Goal: Task Accomplishment & Management: Manage account settings

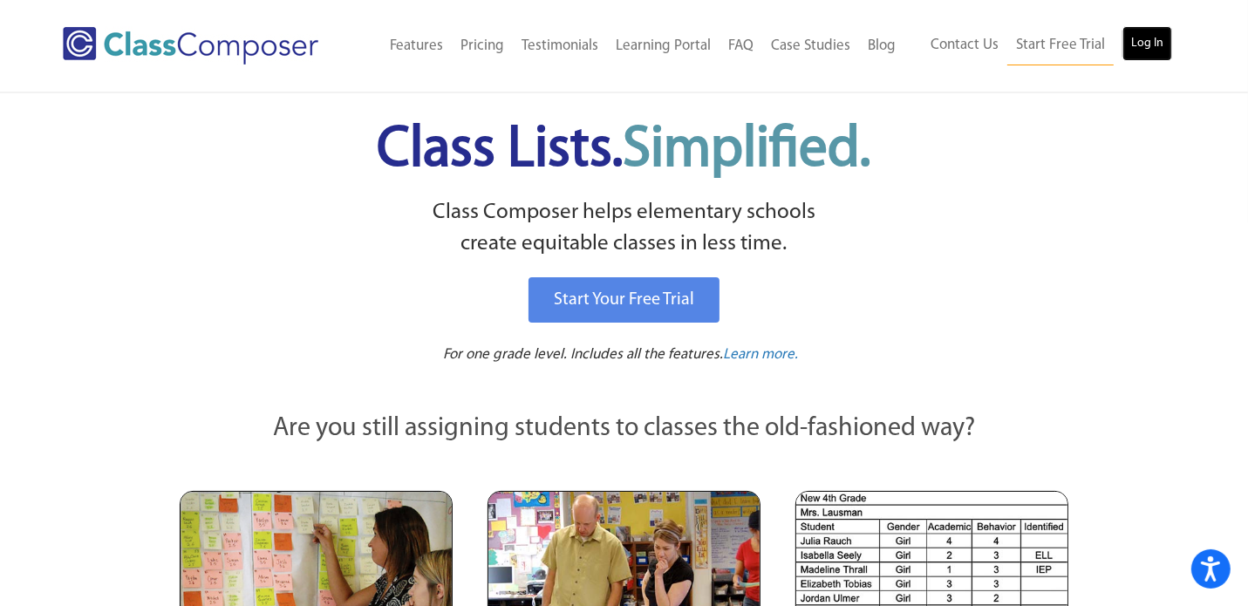
click at [1158, 50] on link "Log In" at bounding box center [1147, 43] width 50 height 35
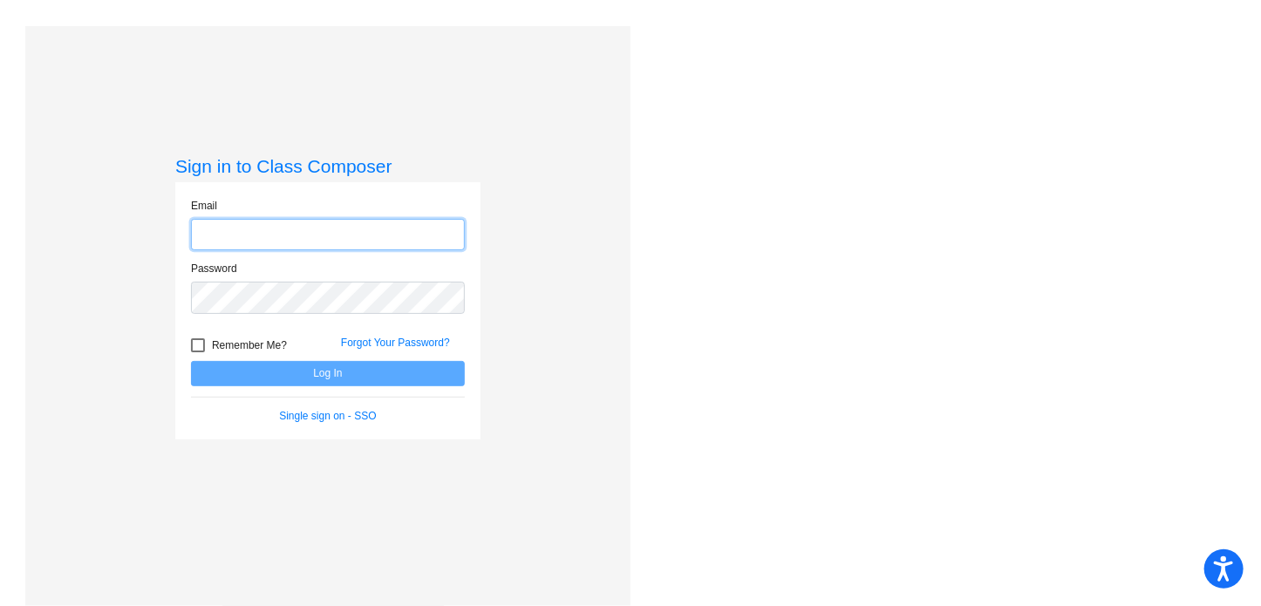
type input "[EMAIL_ADDRESS][DOMAIN_NAME]"
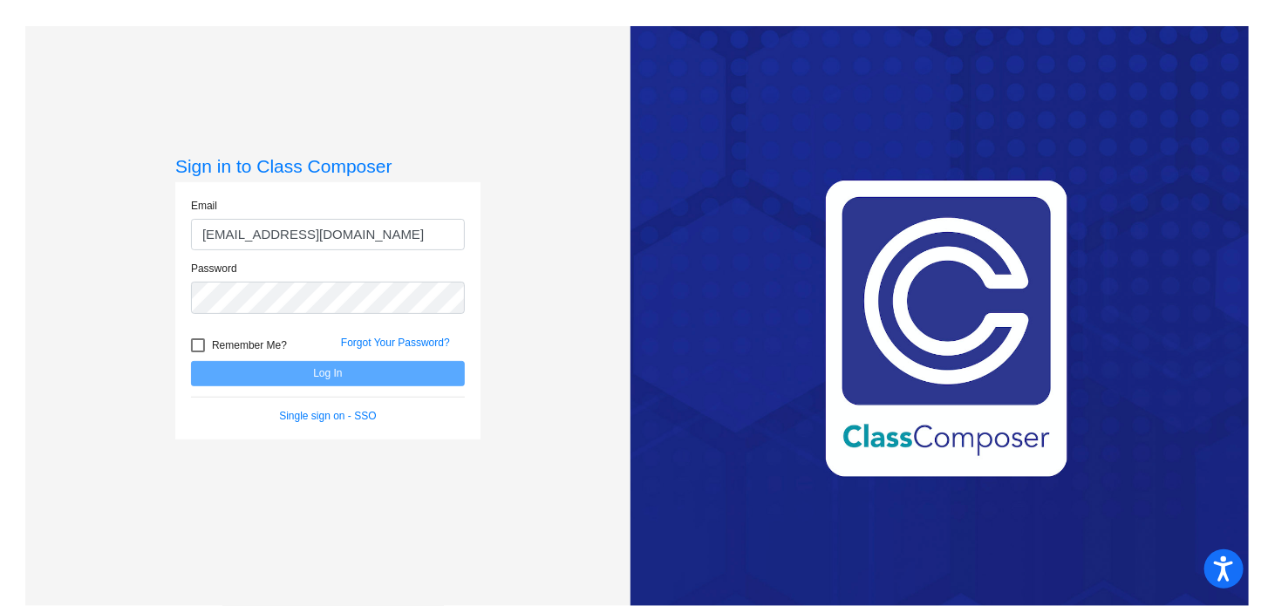
click at [191, 361] on button "Log In" at bounding box center [328, 373] width 274 height 25
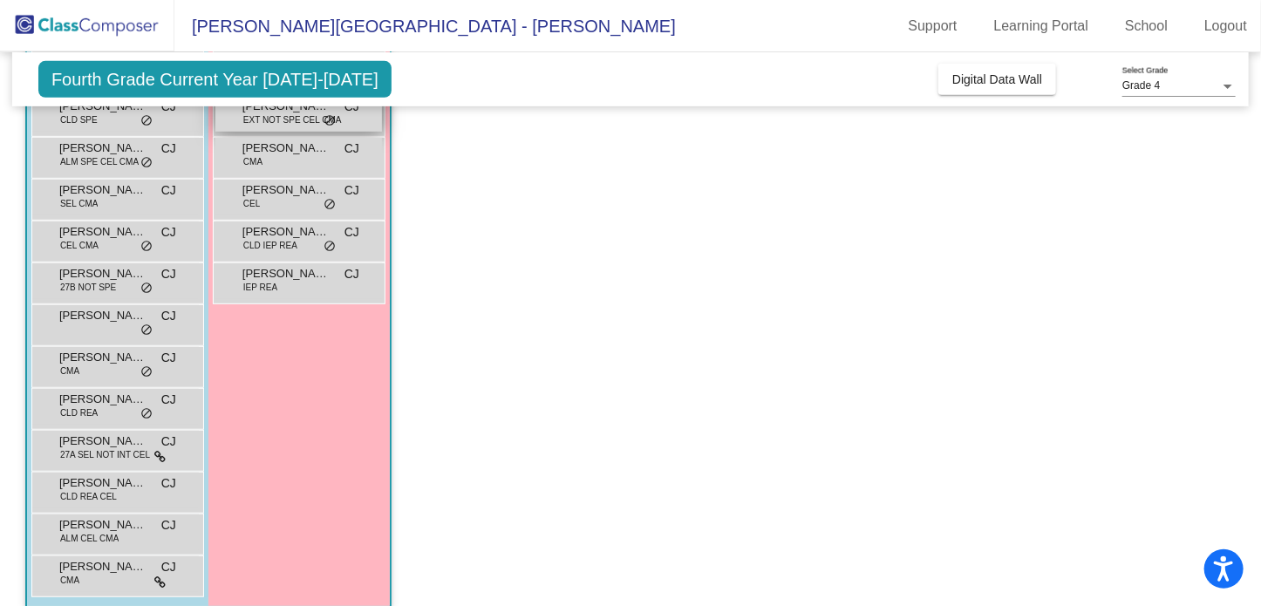
scroll to position [412, 0]
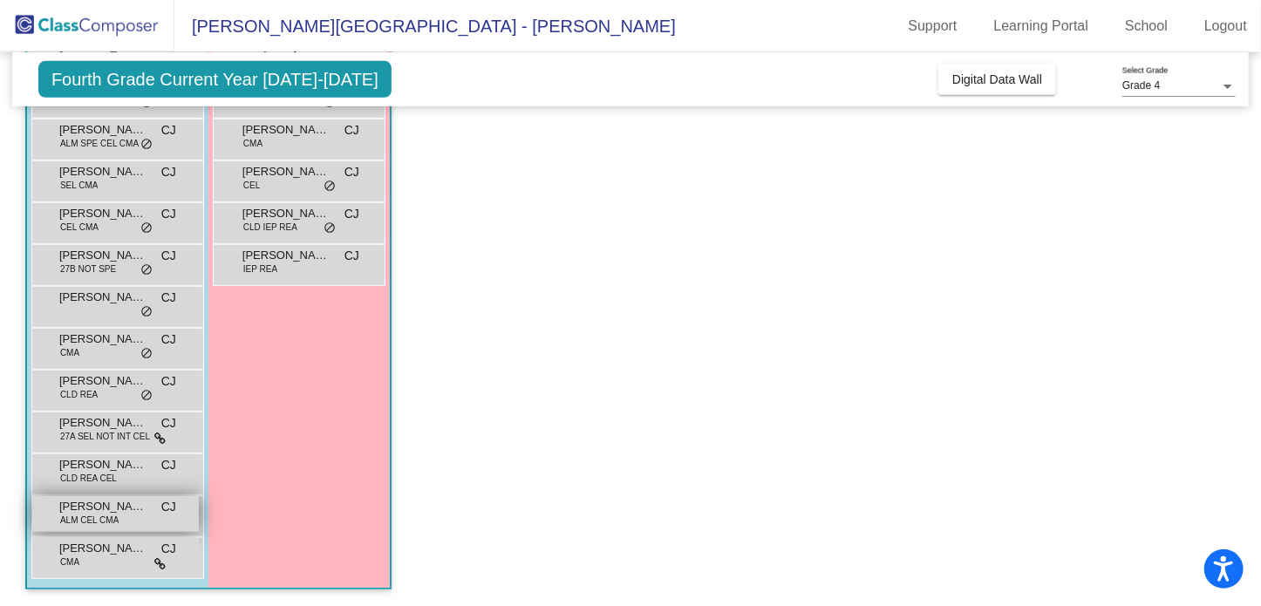
click at [85, 516] on span "ALM CEL CMA" at bounding box center [89, 520] width 58 height 13
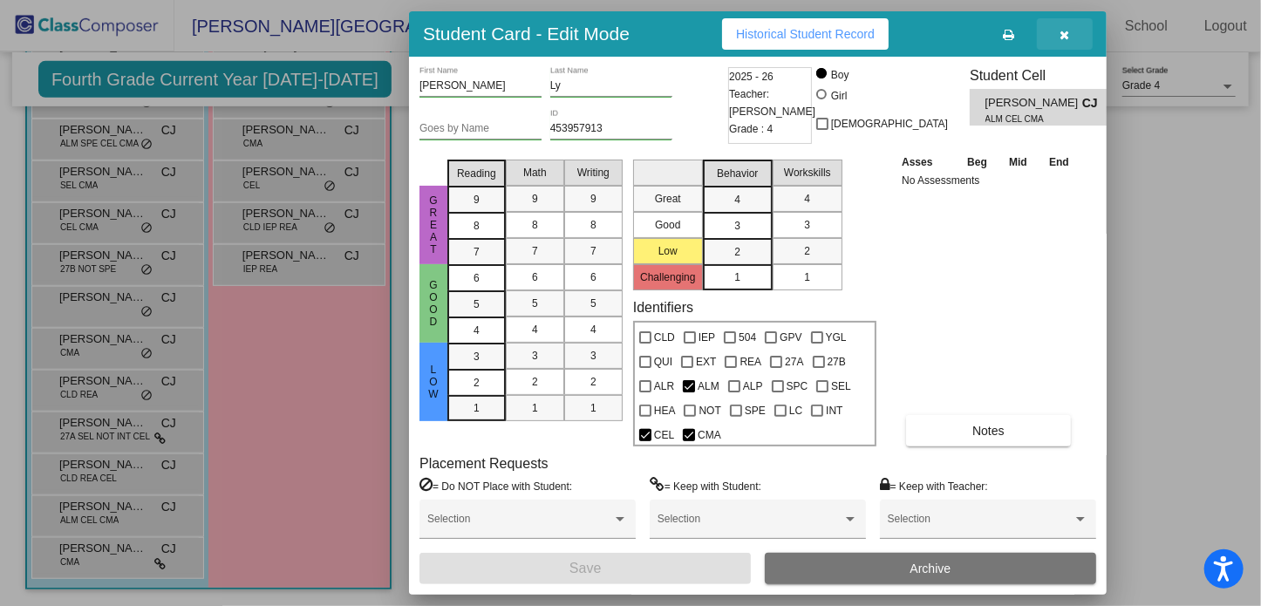
click at [1068, 33] on icon "button" at bounding box center [1066, 35] width 10 height 12
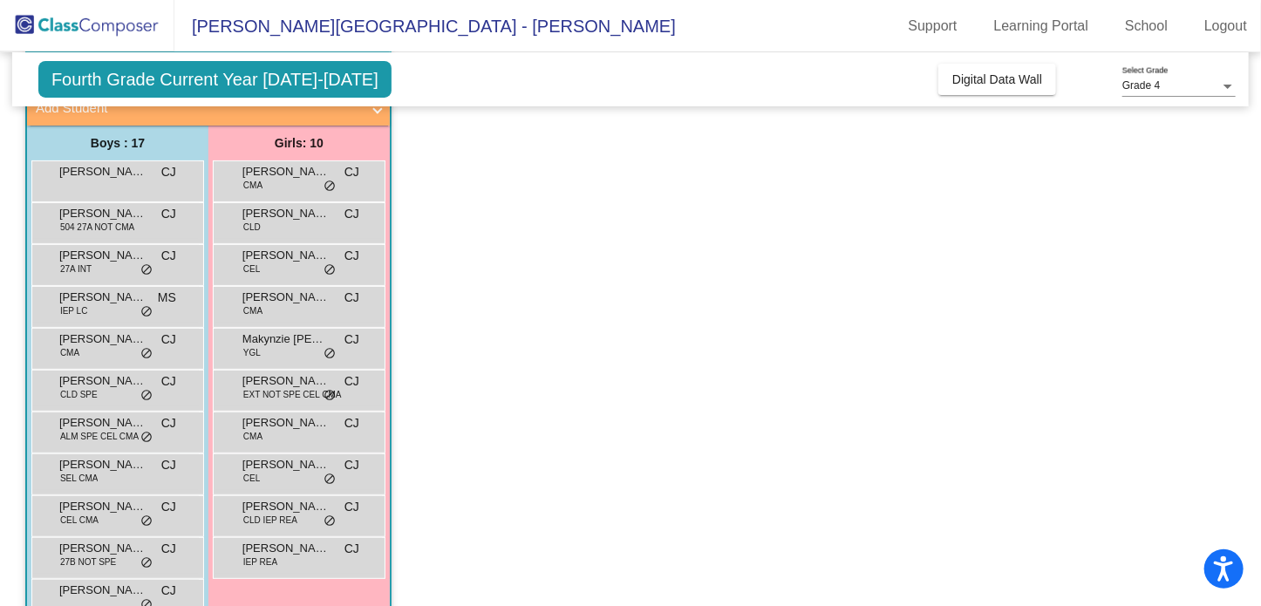
scroll to position [120, 0]
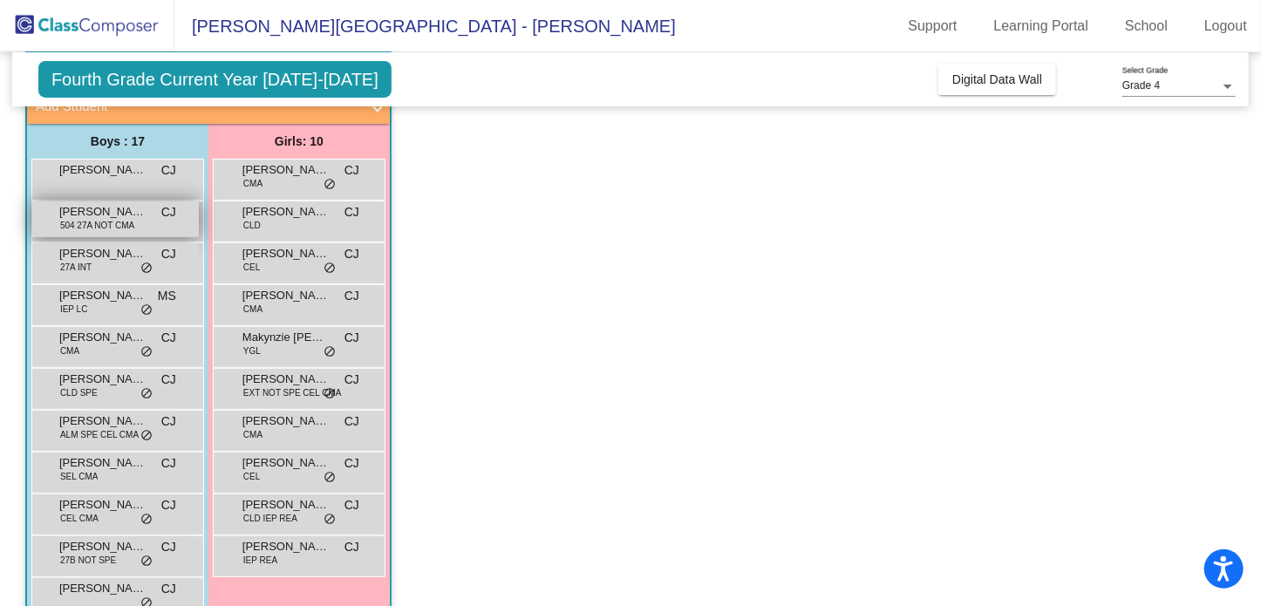
click at [73, 229] on span "504 27A NOT CMA" at bounding box center [97, 225] width 74 height 13
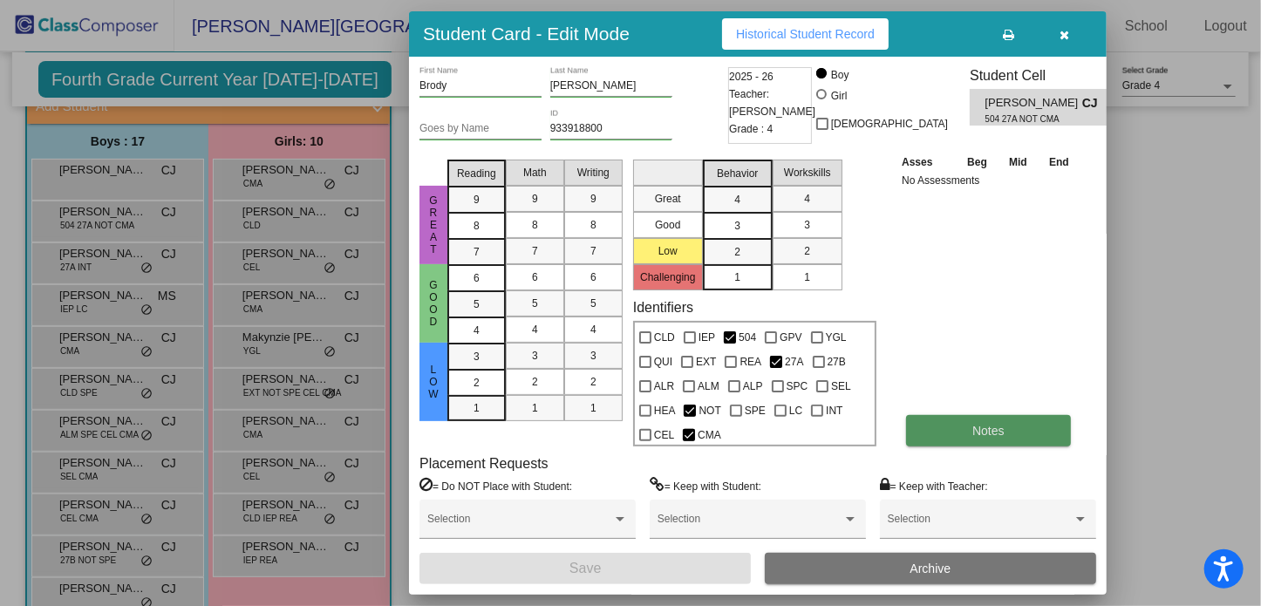
click at [931, 432] on button "Notes" at bounding box center [988, 430] width 165 height 31
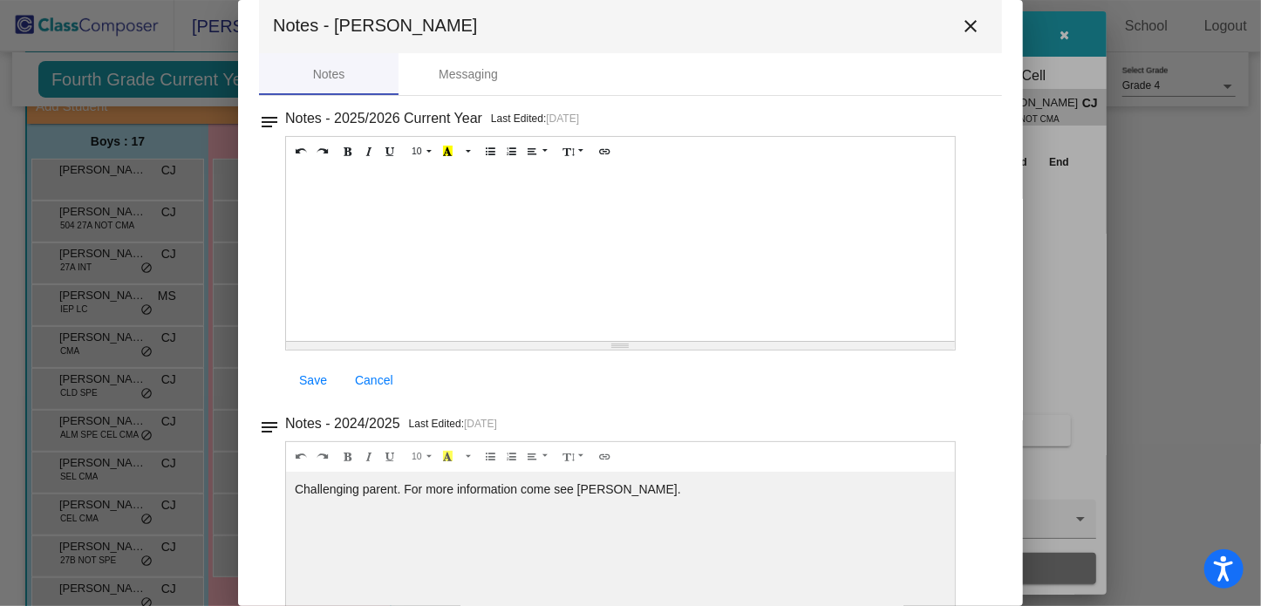
scroll to position [0, 0]
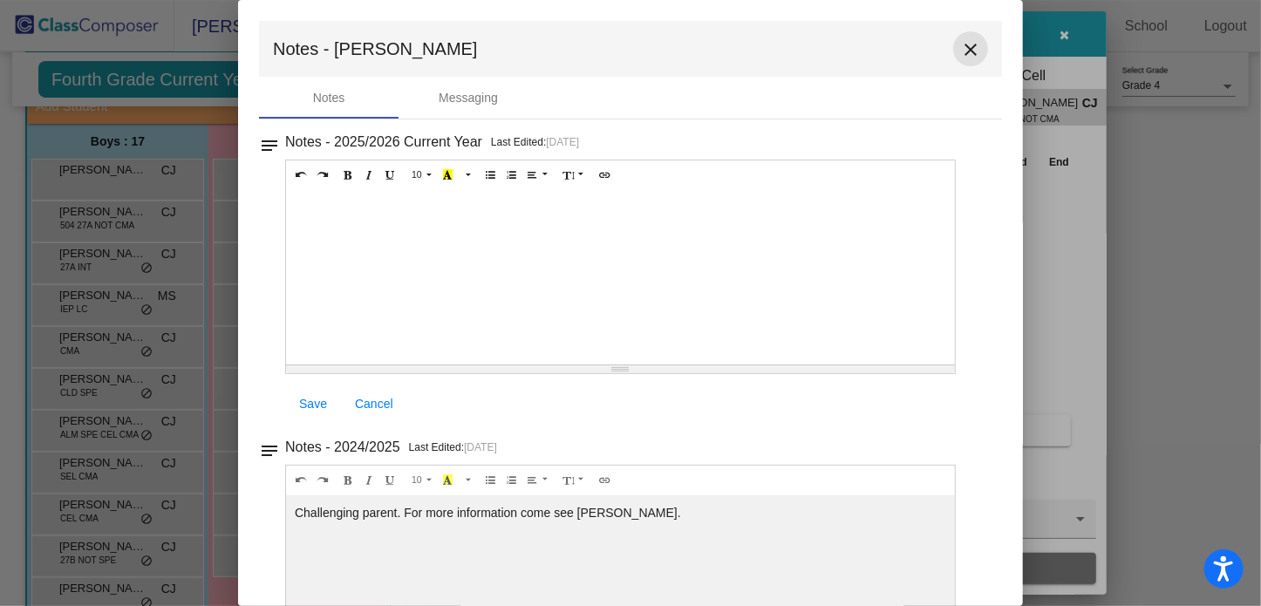
click at [963, 46] on mat-icon "close" at bounding box center [970, 49] width 21 height 21
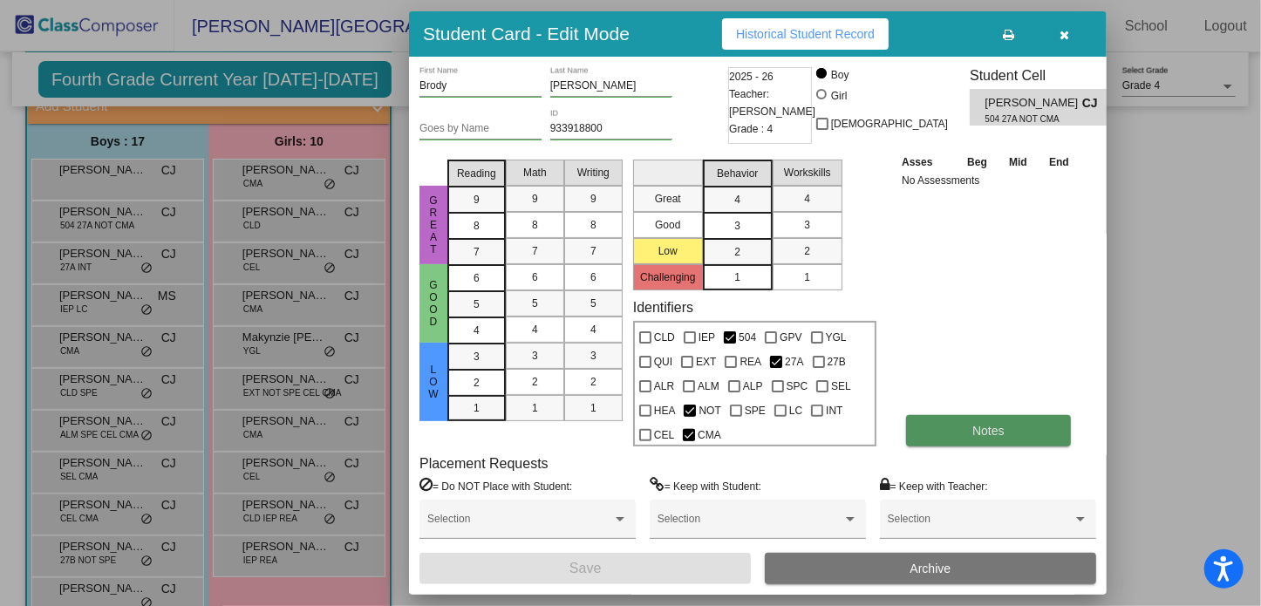
click at [959, 418] on button "Notes" at bounding box center [988, 430] width 165 height 31
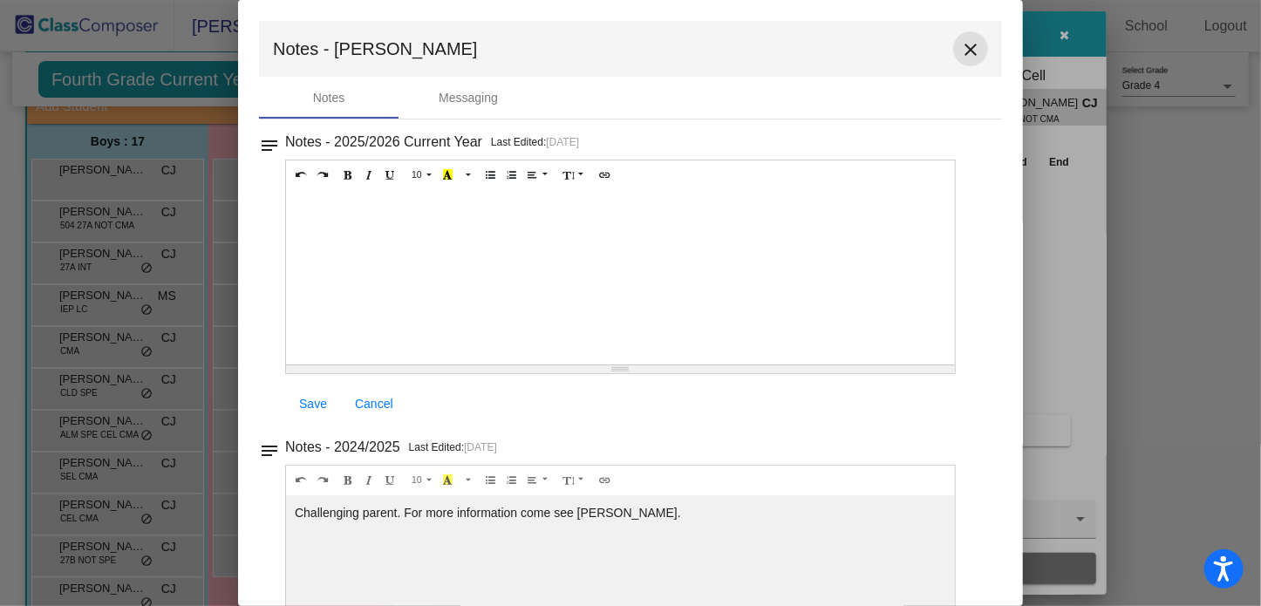
click at [960, 55] on mat-icon "close" at bounding box center [970, 49] width 21 height 21
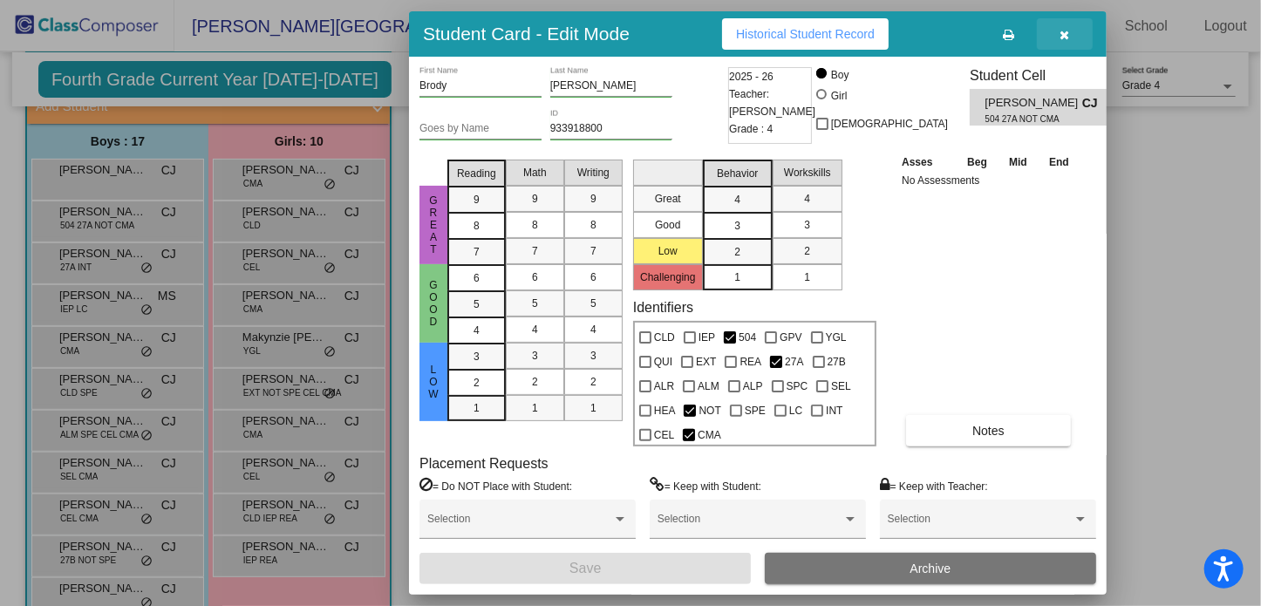
click at [1068, 36] on icon "button" at bounding box center [1066, 35] width 10 height 12
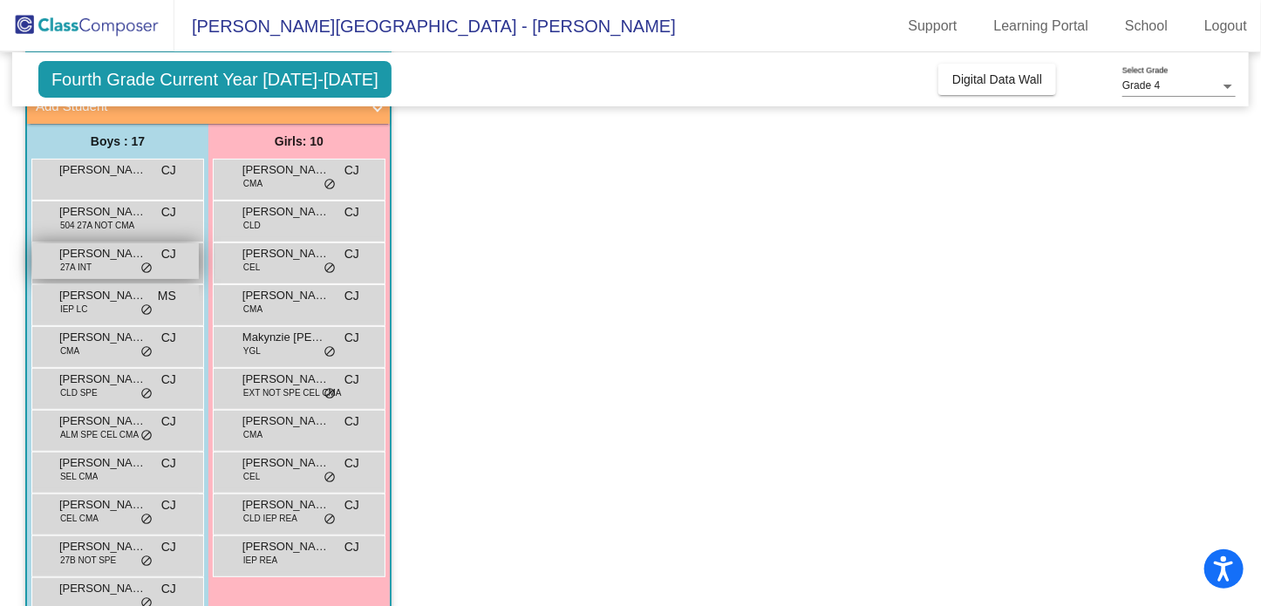
click at [77, 266] on span "27A INT" at bounding box center [75, 267] width 31 height 13
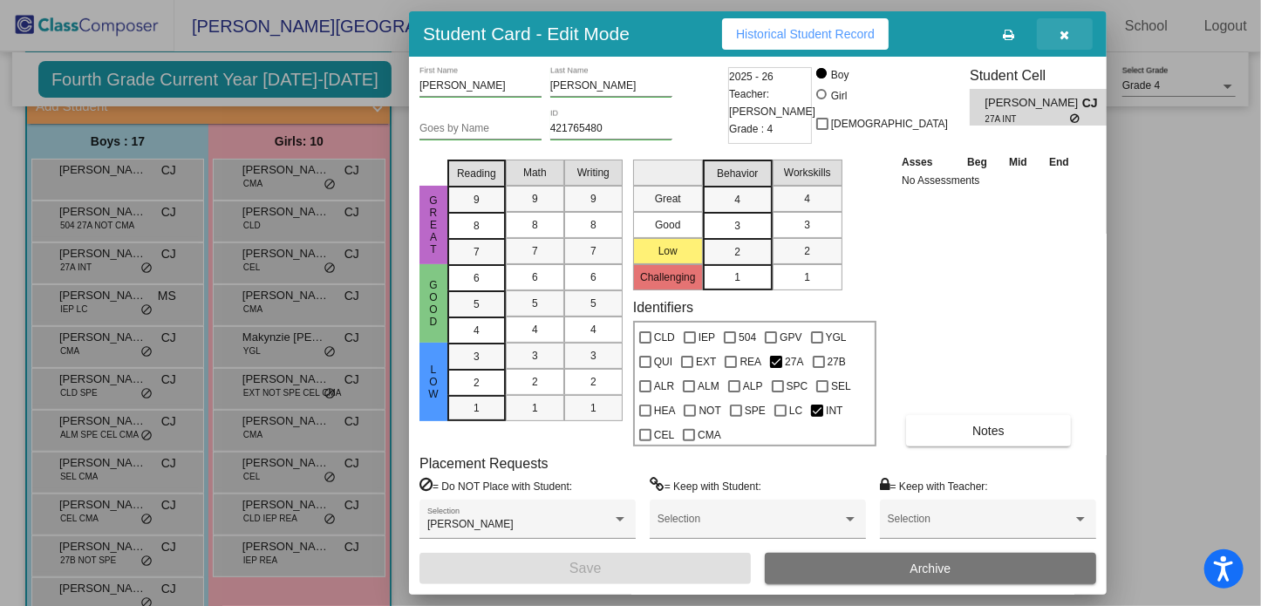
click at [1062, 32] on icon "button" at bounding box center [1066, 35] width 10 height 12
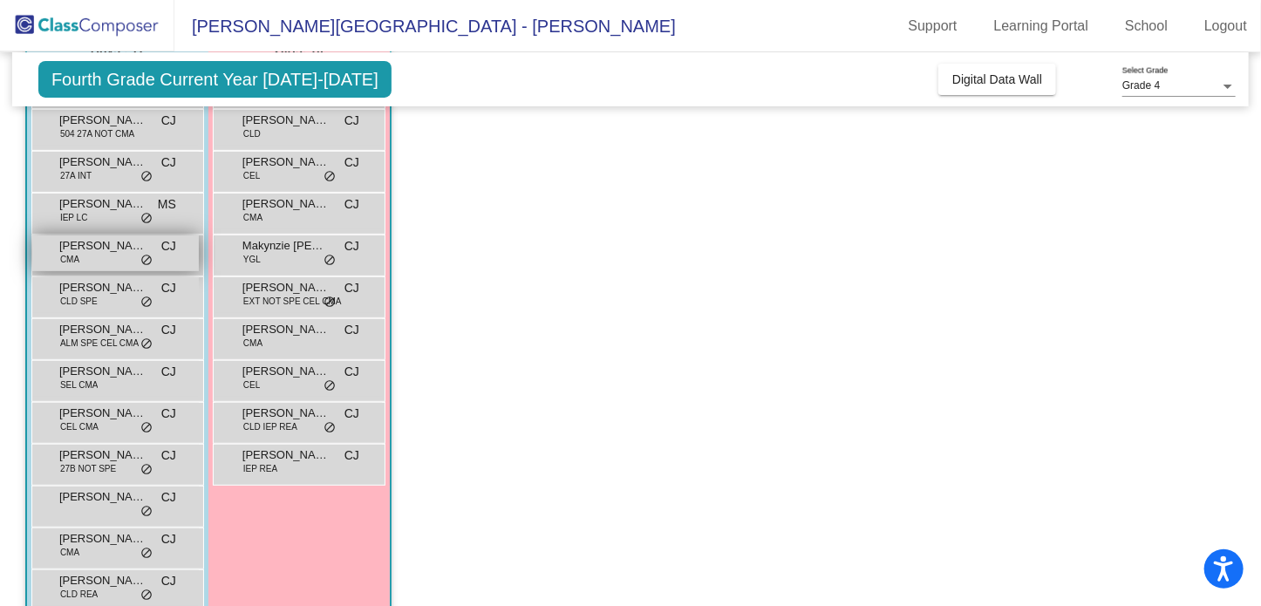
scroll to position [230, 0]
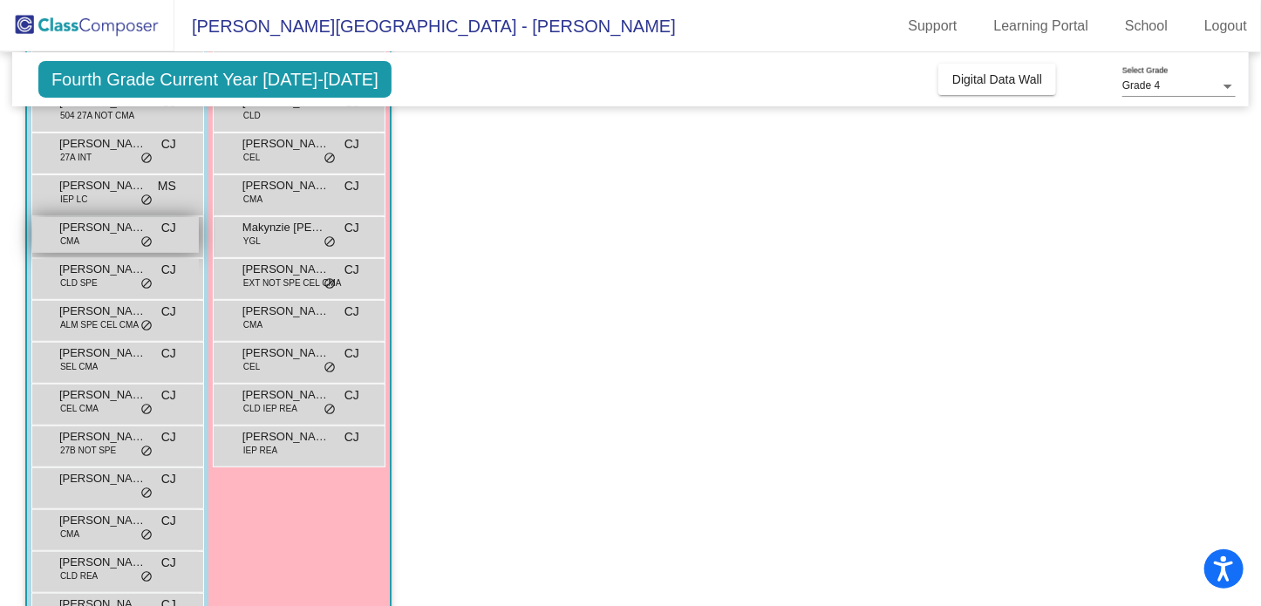
click at [136, 229] on span "[PERSON_NAME]" at bounding box center [102, 227] width 87 height 17
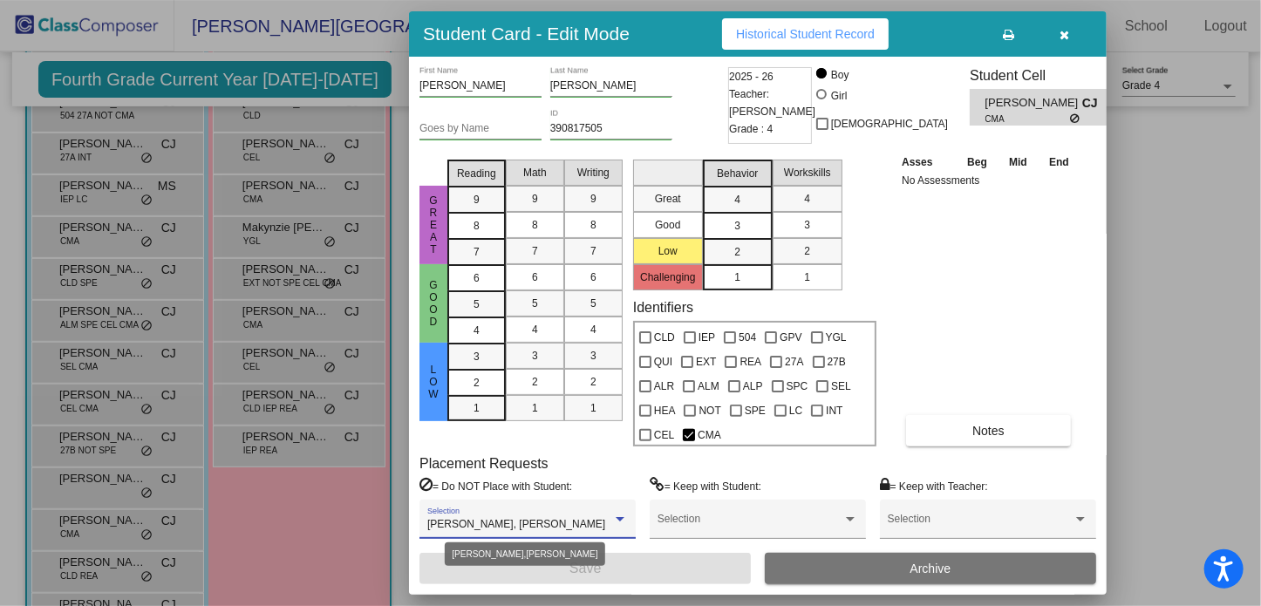
click at [621, 515] on div at bounding box center [620, 520] width 16 height 12
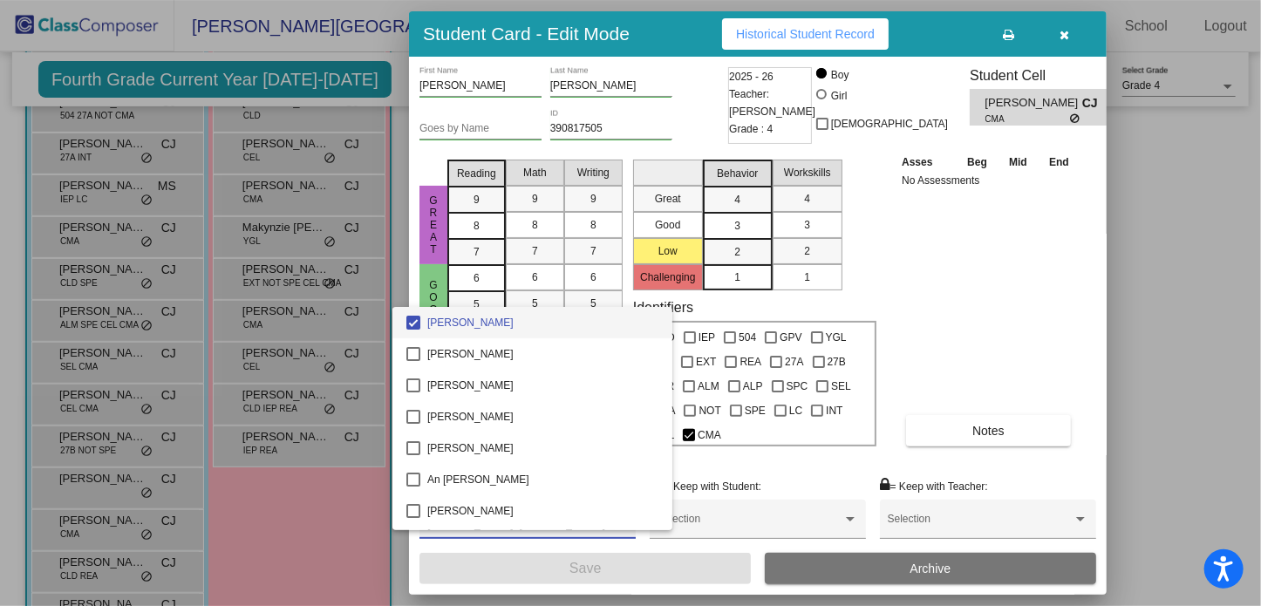
click at [904, 266] on div at bounding box center [630, 303] width 1261 height 606
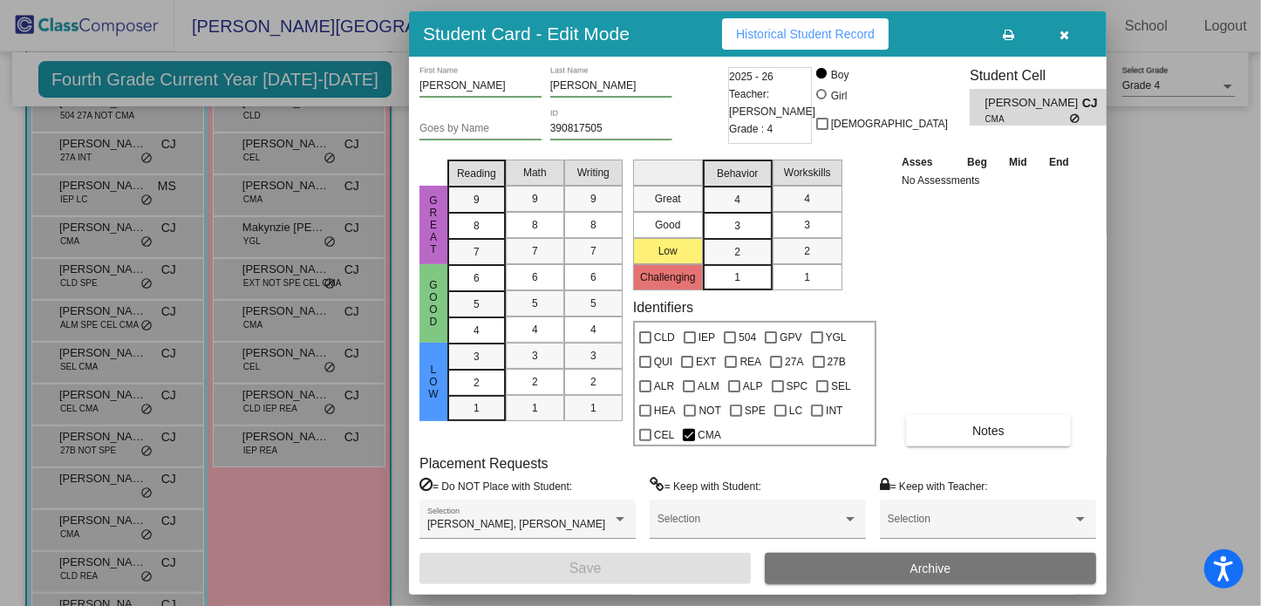
click at [1061, 31] on icon "button" at bounding box center [1066, 35] width 10 height 12
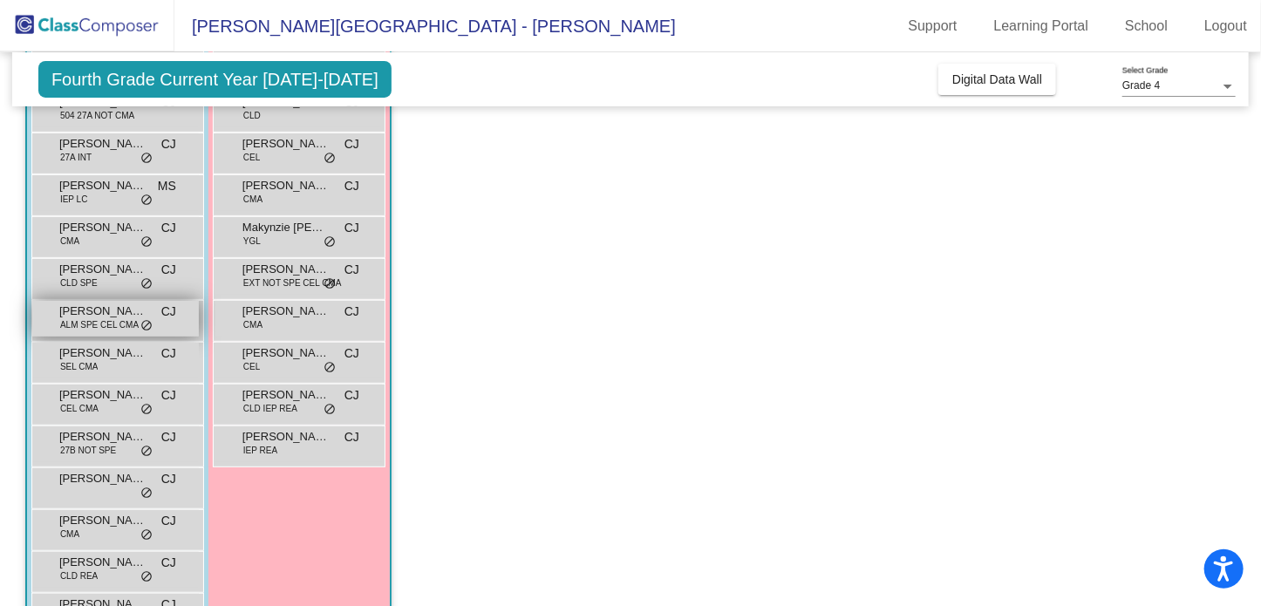
click at [97, 326] on span "ALM SPE CEL CMA" at bounding box center [99, 324] width 78 height 13
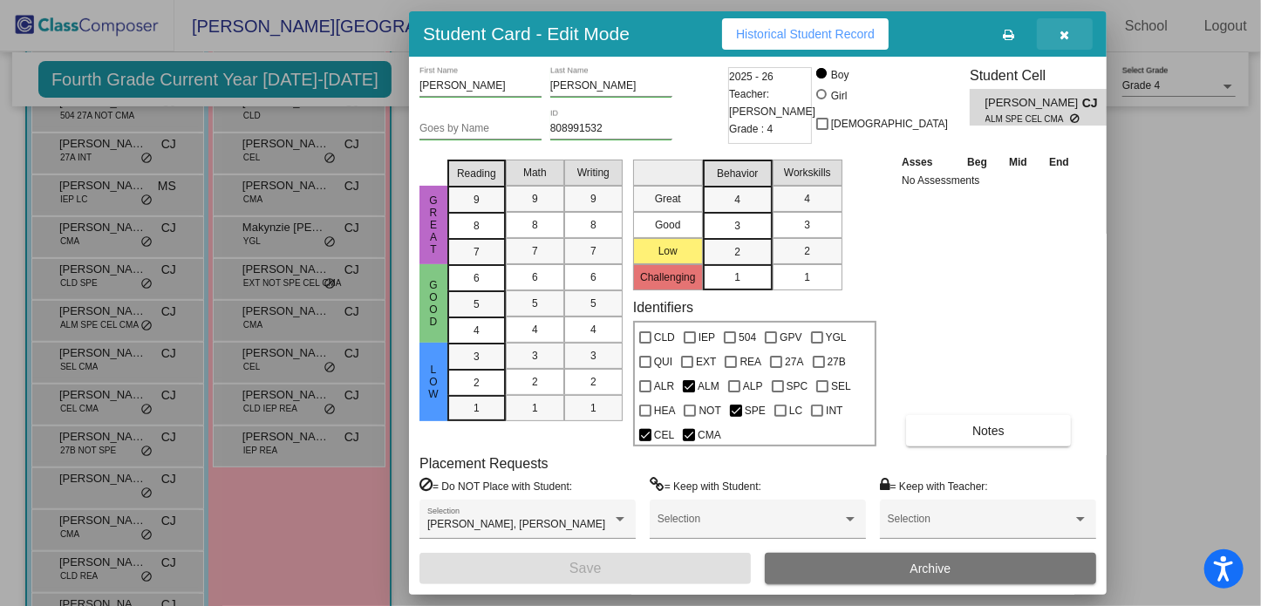
click at [1059, 31] on button "button" at bounding box center [1065, 33] width 56 height 31
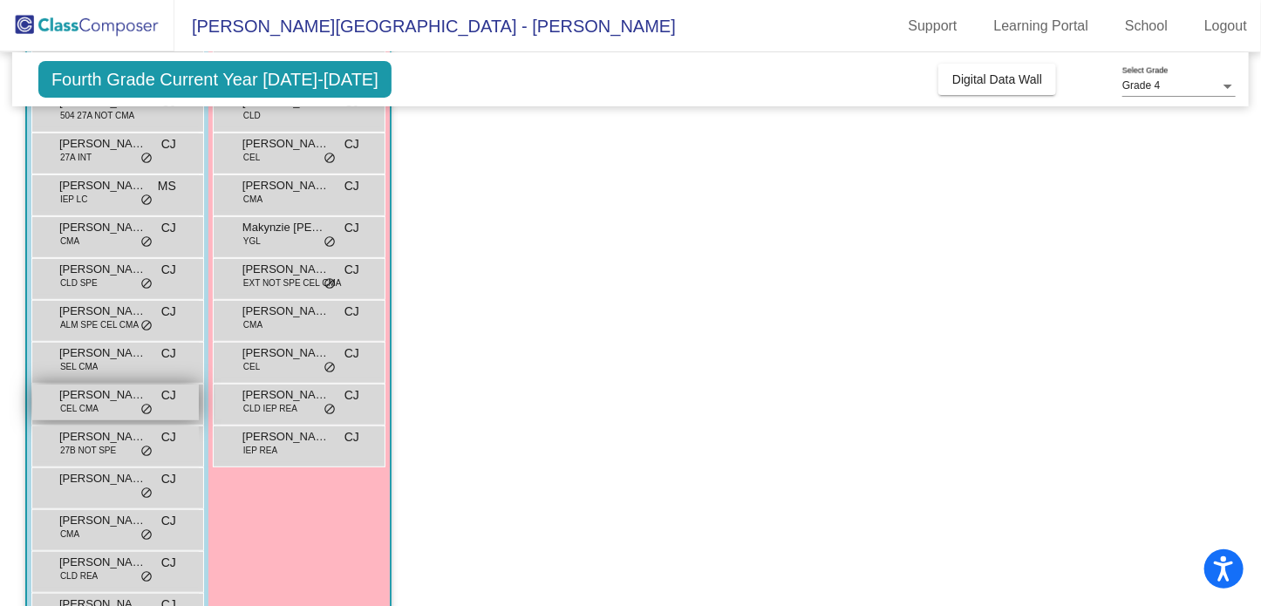
click at [85, 405] on span "CEL CMA" at bounding box center [79, 408] width 38 height 13
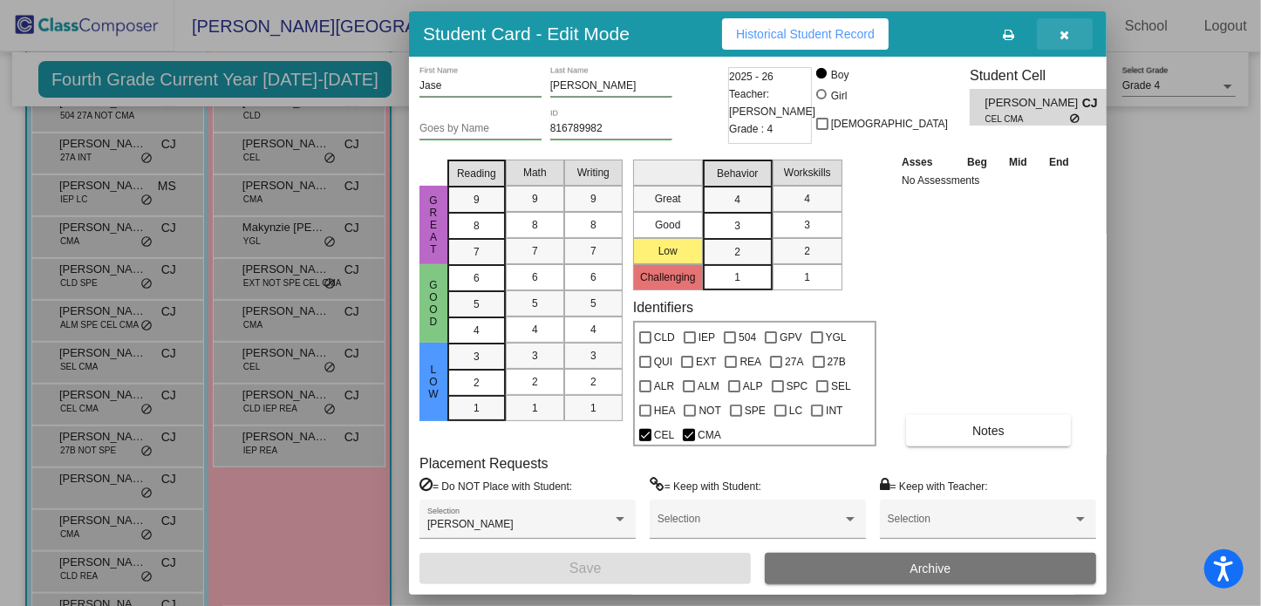
click at [1059, 30] on button "button" at bounding box center [1065, 33] width 56 height 31
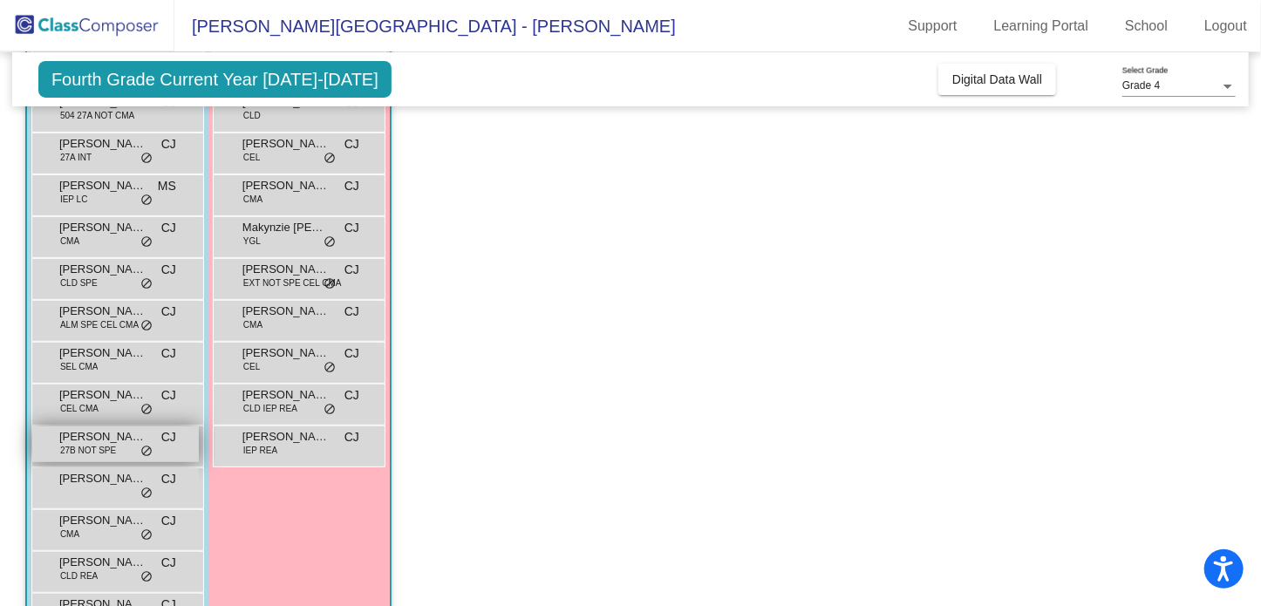
click at [99, 450] on span "27B NOT SPE" at bounding box center [88, 450] width 56 height 13
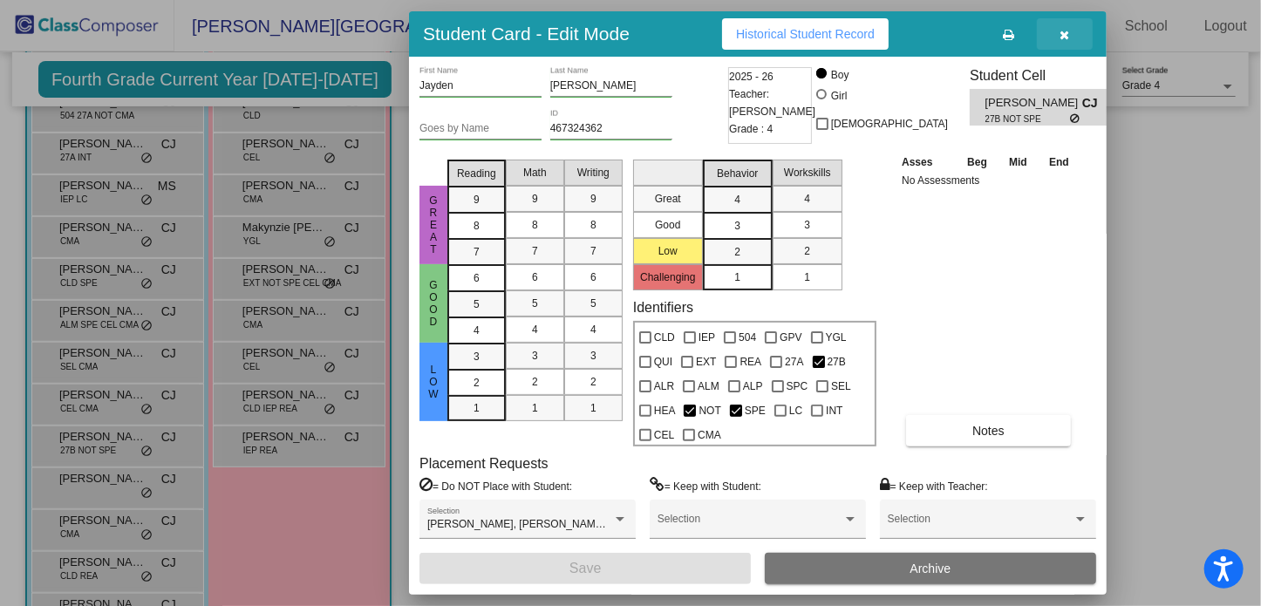
click at [1066, 31] on icon "button" at bounding box center [1066, 35] width 10 height 12
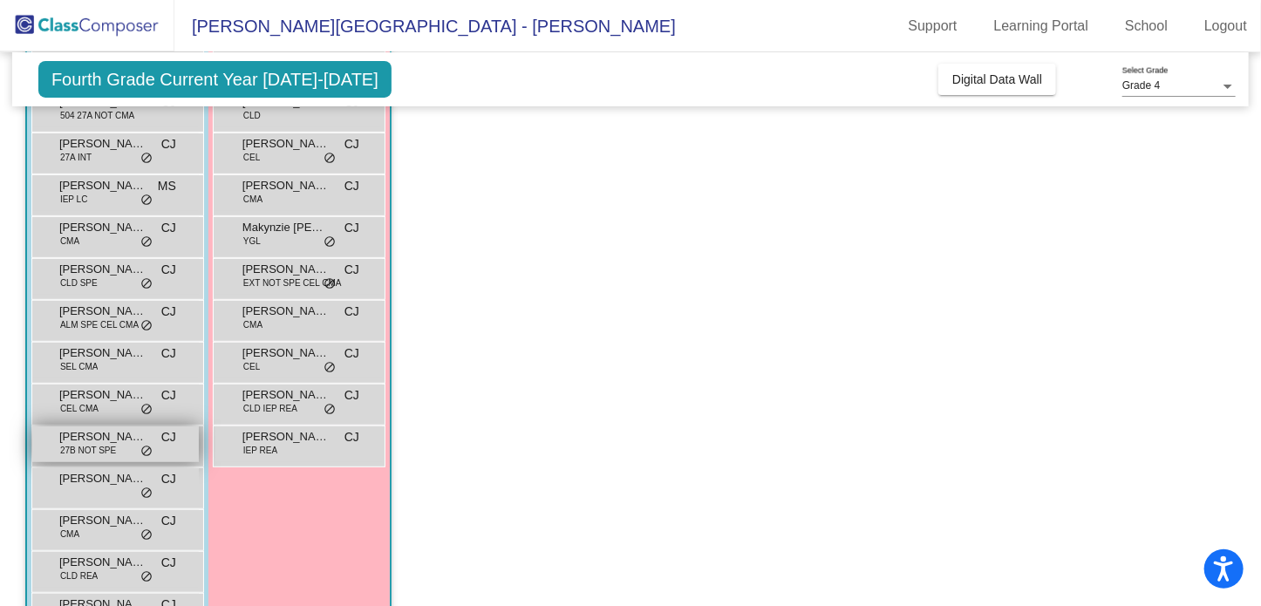
click at [108, 455] on span "27B NOT SPE" at bounding box center [88, 450] width 56 height 13
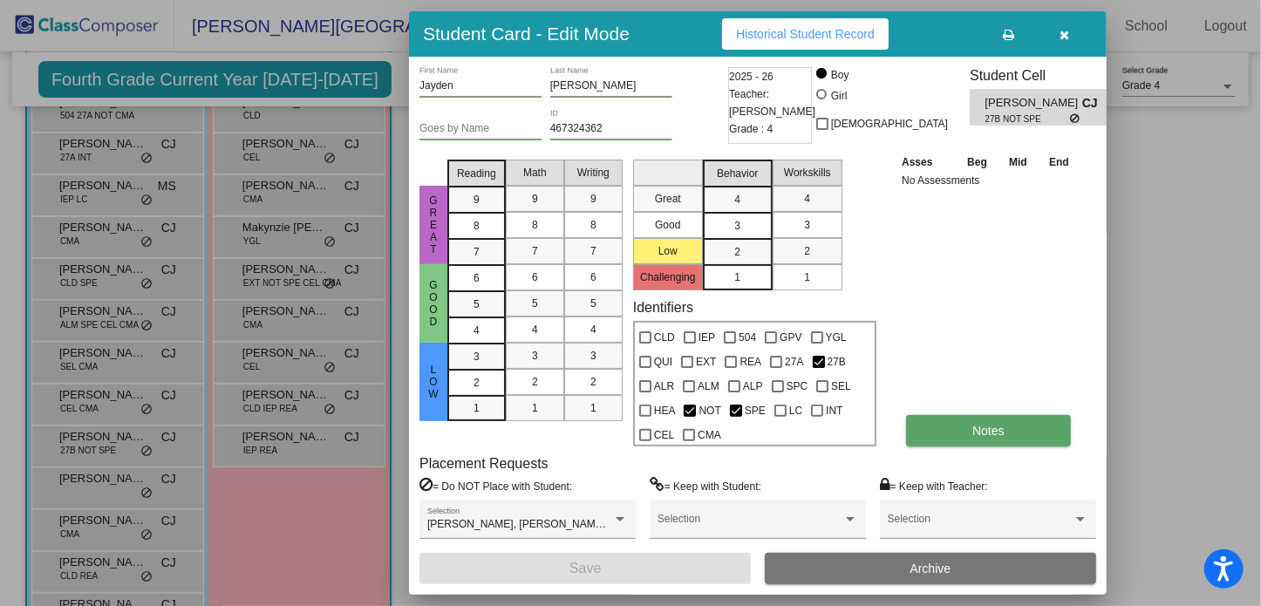
click at [956, 425] on button "Notes" at bounding box center [988, 430] width 165 height 31
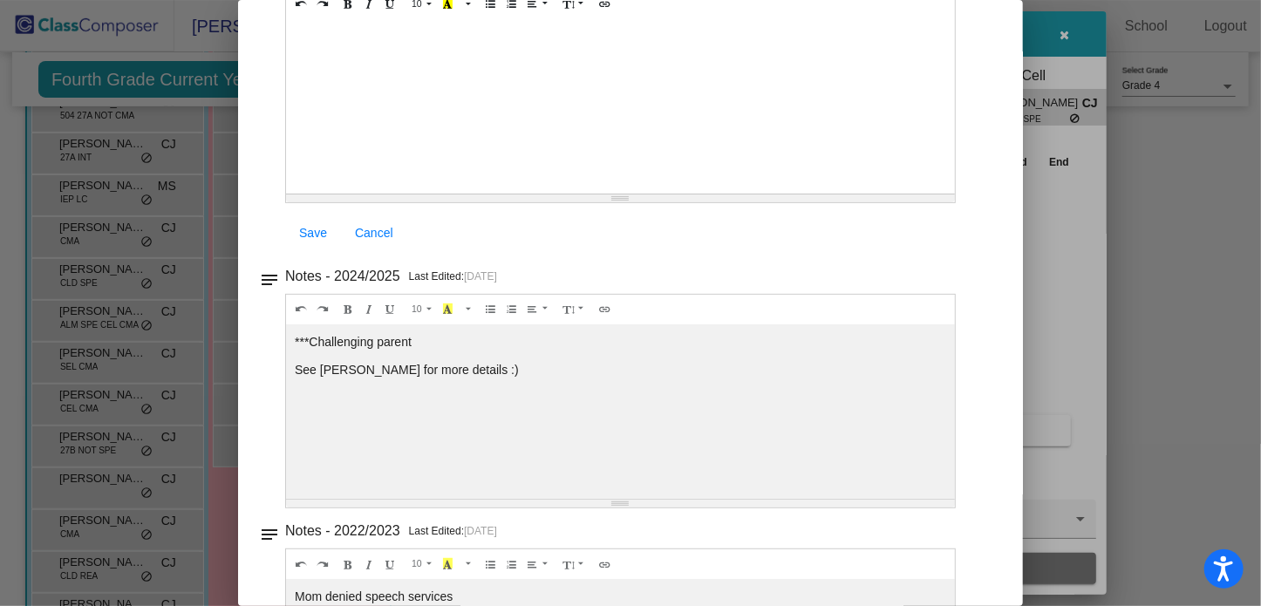
scroll to position [0, 0]
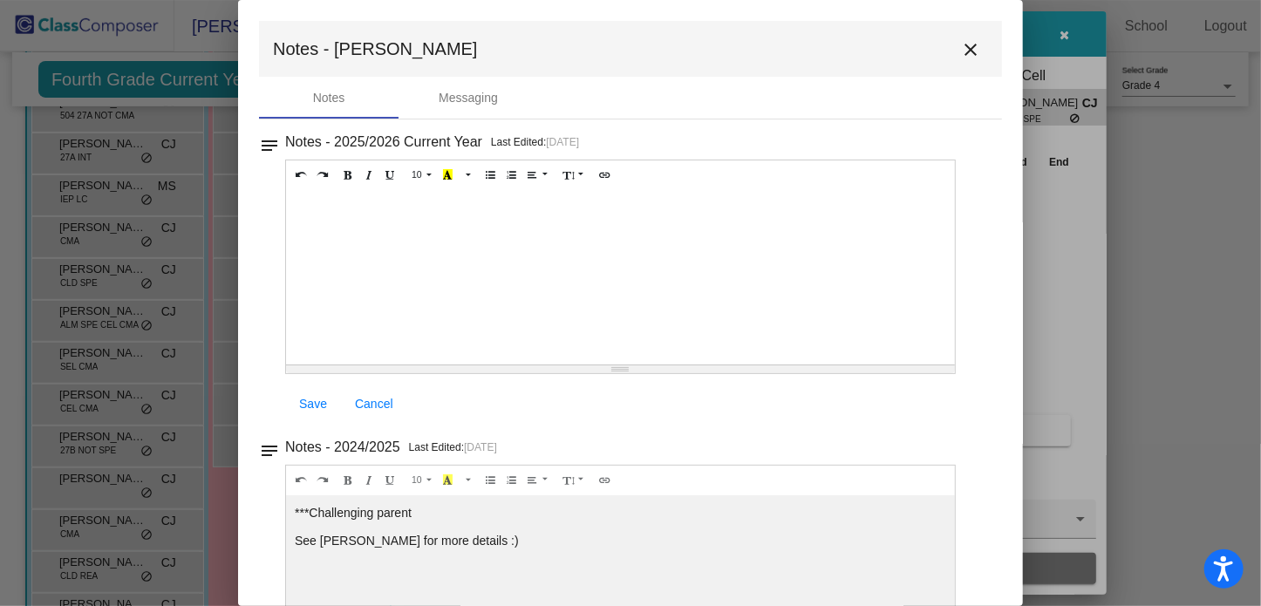
click at [960, 48] on mat-icon "close" at bounding box center [970, 49] width 21 height 21
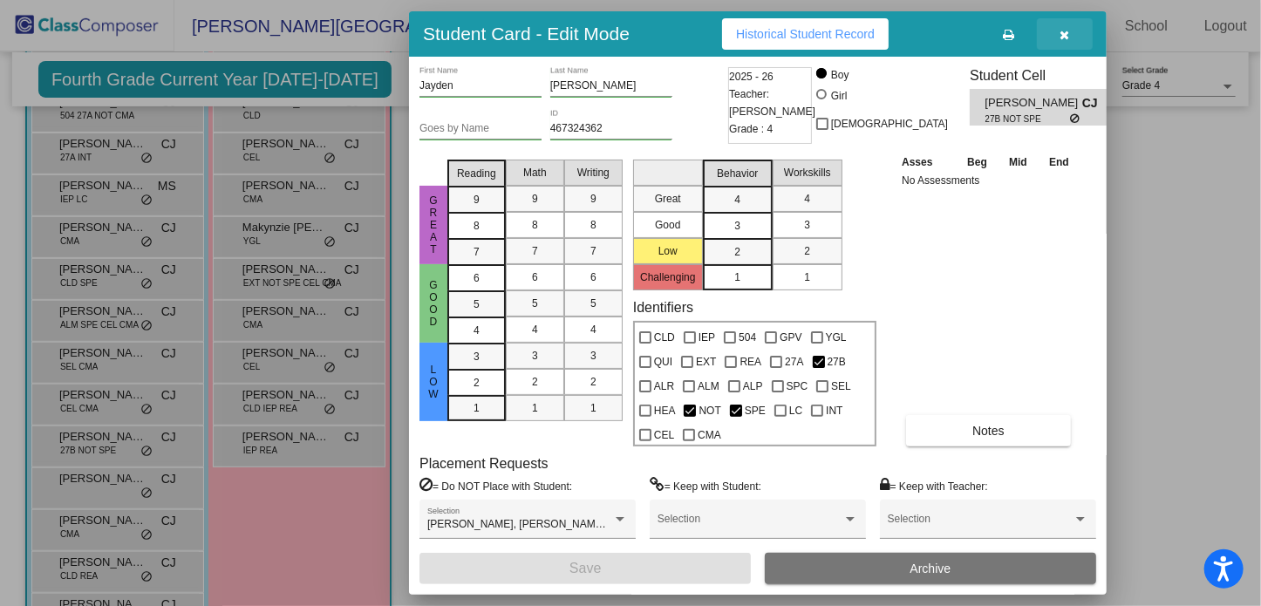
click at [1063, 31] on icon "button" at bounding box center [1066, 35] width 10 height 12
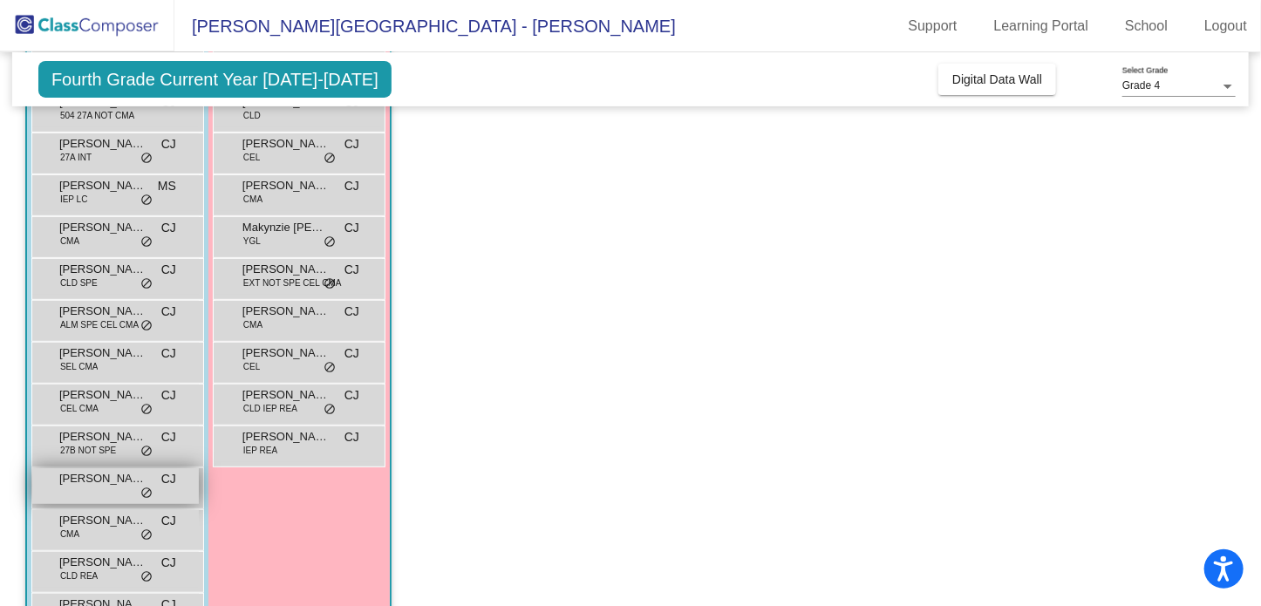
click at [124, 491] on div "[PERSON_NAME] [PERSON_NAME] lock do_not_disturb_alt" at bounding box center [115, 486] width 167 height 36
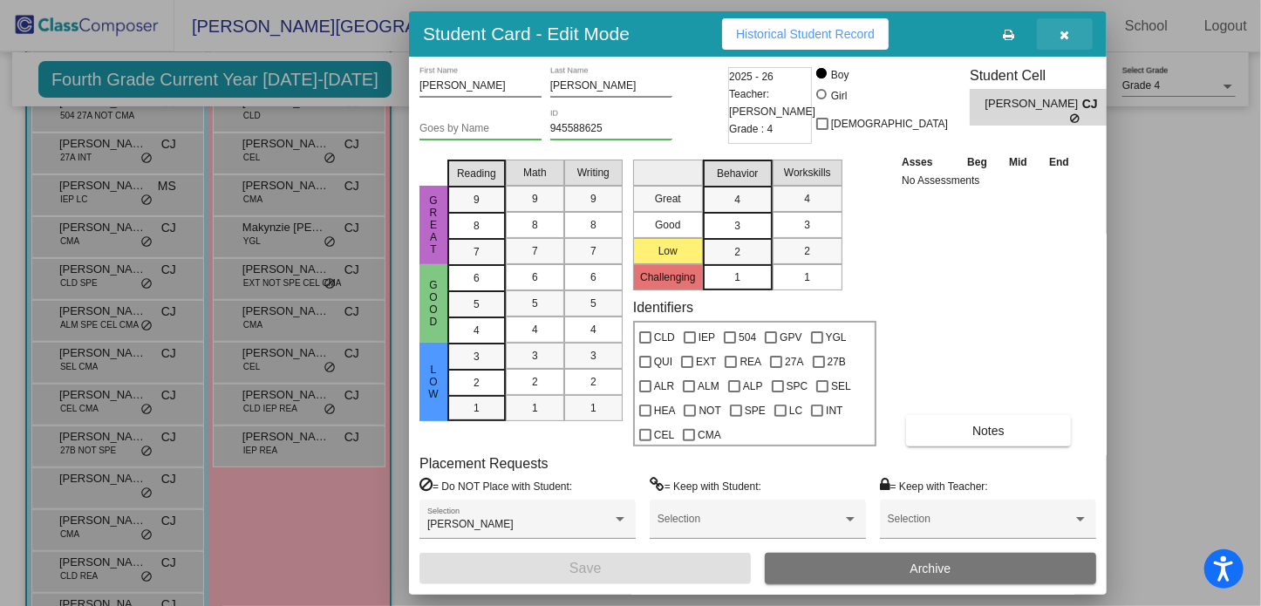
click at [1061, 32] on icon "button" at bounding box center [1066, 35] width 10 height 12
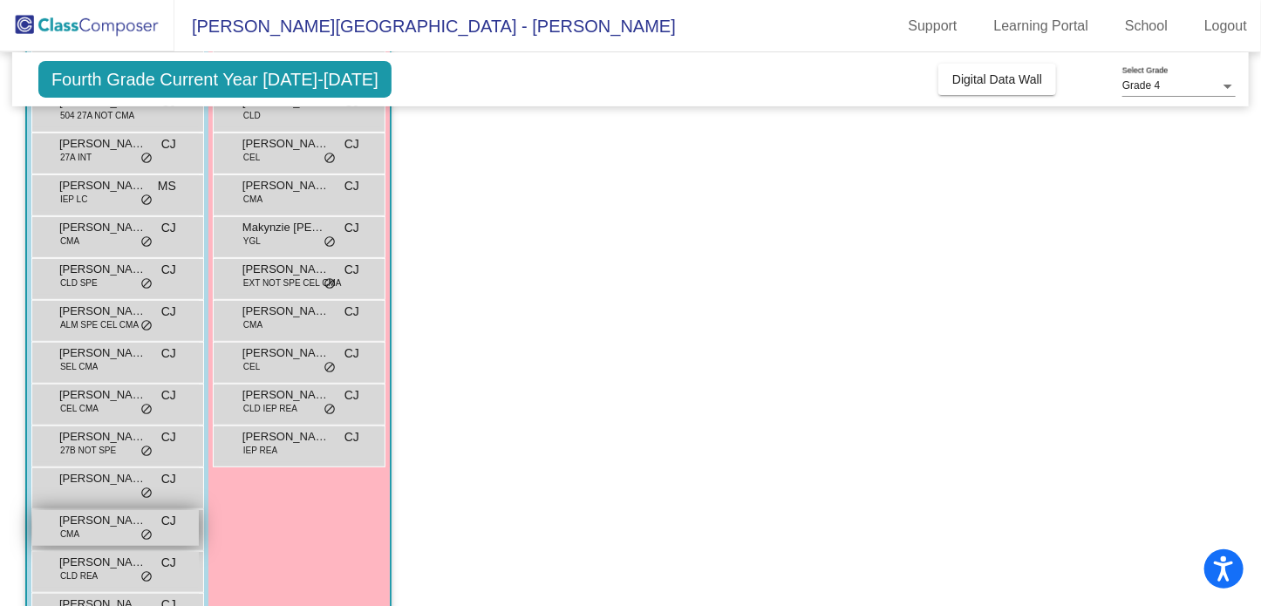
click at [111, 526] on span "[PERSON_NAME]" at bounding box center [102, 520] width 87 height 17
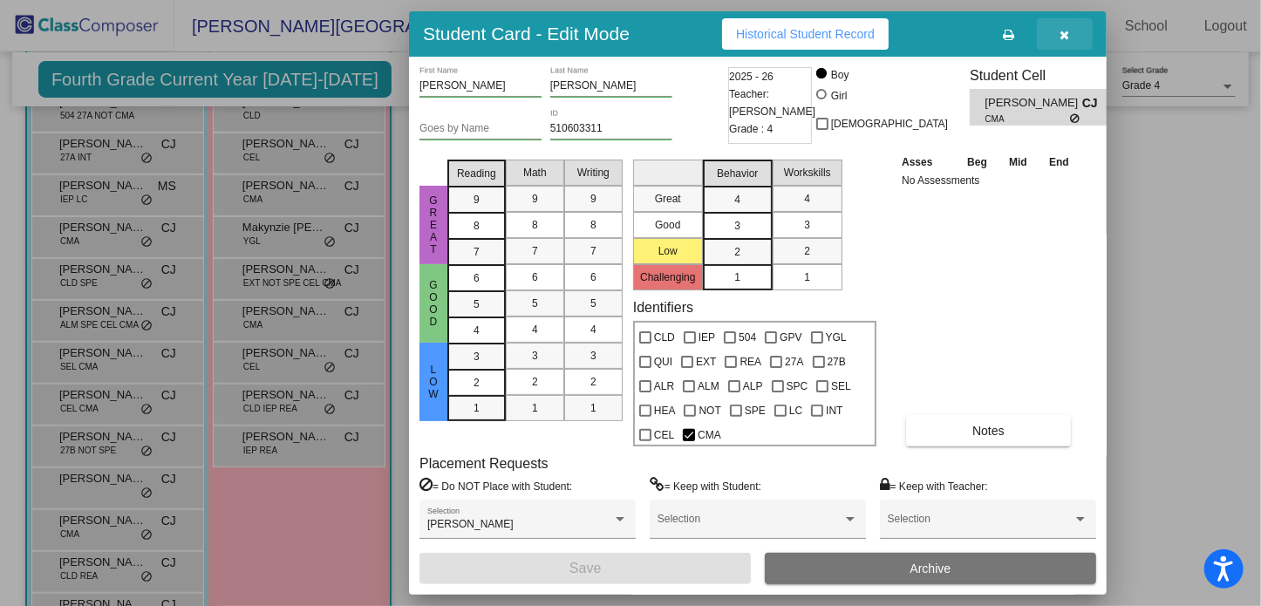
click at [1067, 31] on icon "button" at bounding box center [1066, 35] width 10 height 12
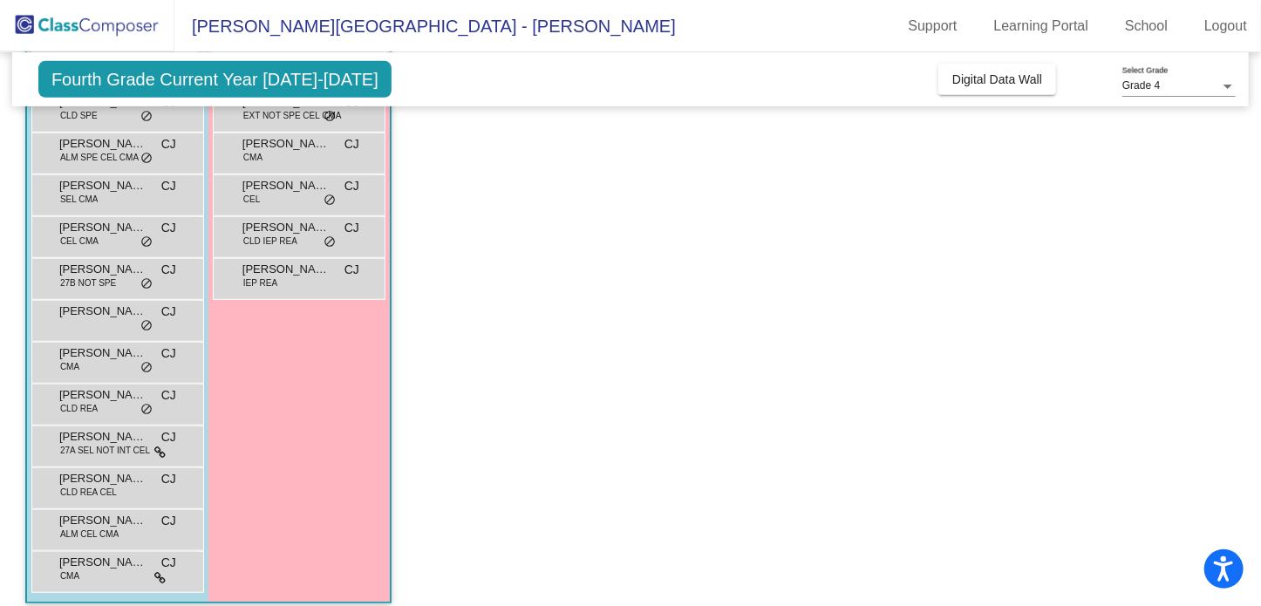
scroll to position [412, 0]
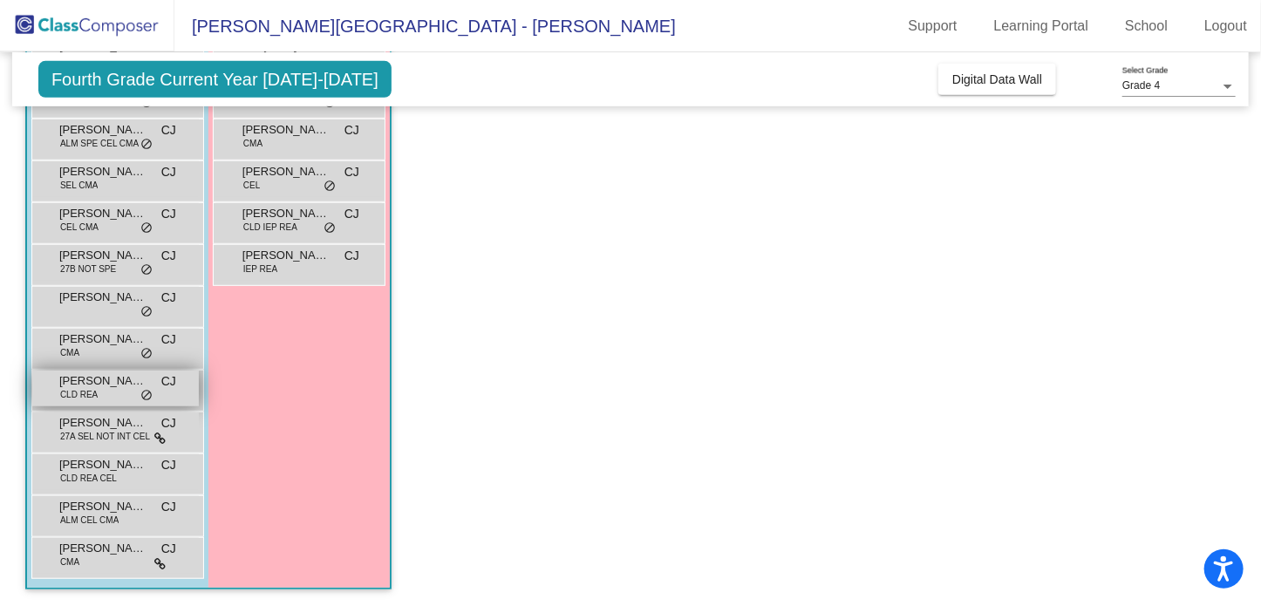
click at [112, 392] on div "[PERSON_NAME] CLD [PERSON_NAME] lock do_not_disturb_alt" at bounding box center [115, 389] width 167 height 36
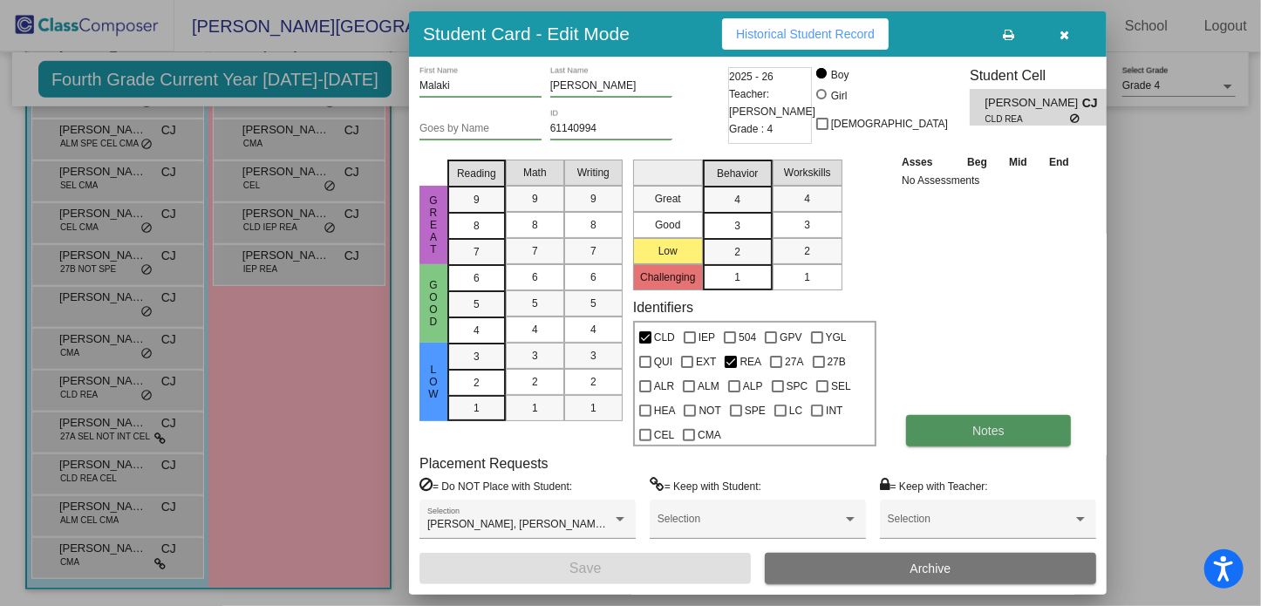
click at [994, 429] on span "Notes" at bounding box center [988, 431] width 32 height 14
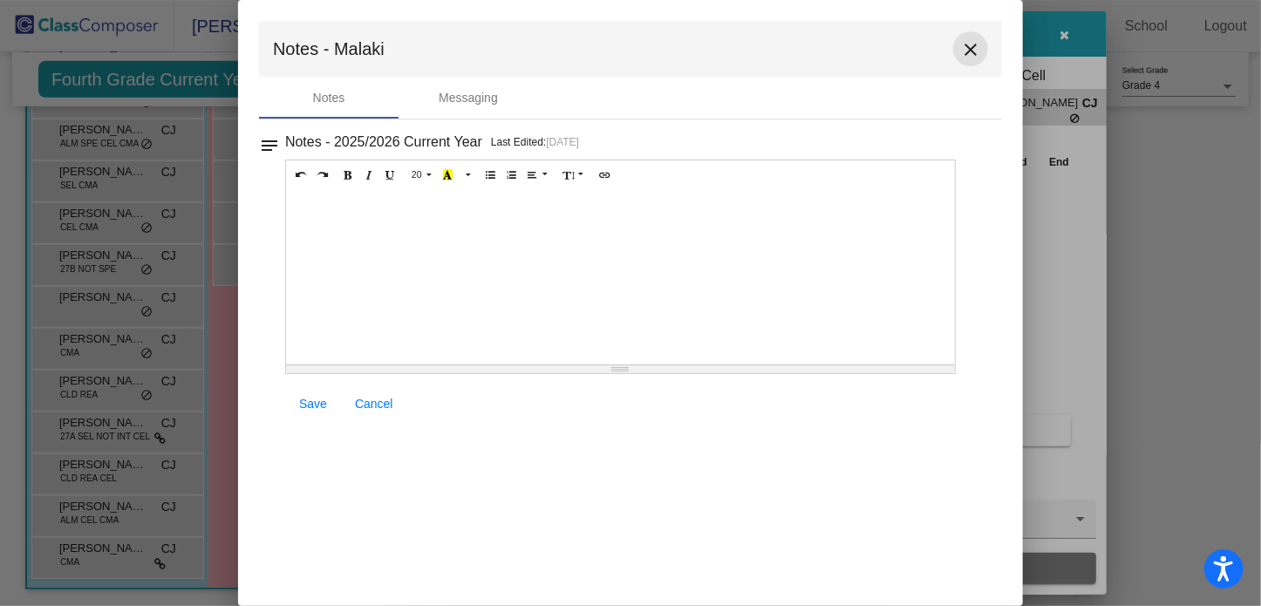
click at [958, 47] on button "close" at bounding box center [970, 48] width 35 height 35
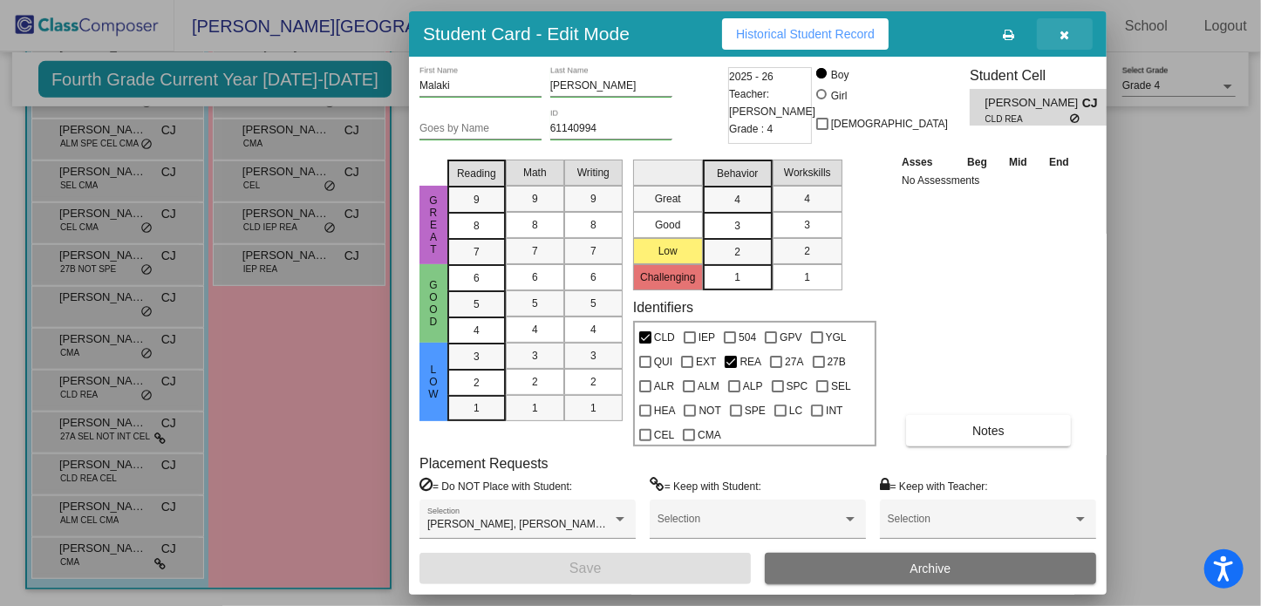
click at [1064, 29] on icon "button" at bounding box center [1066, 35] width 10 height 12
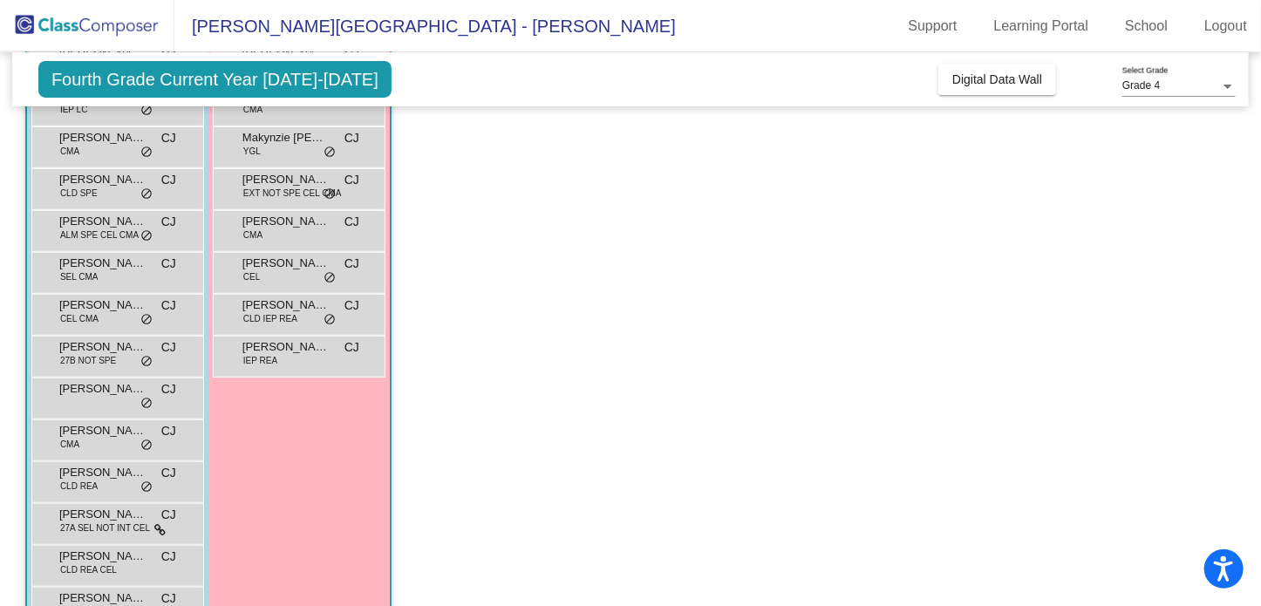
scroll to position [293, 0]
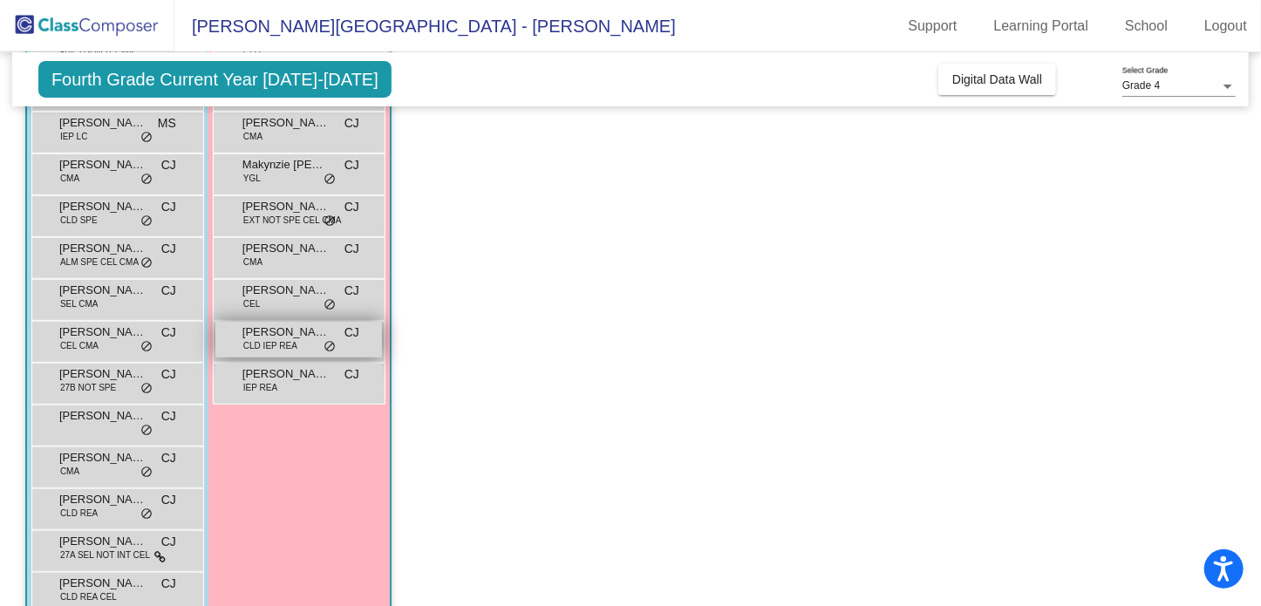
click at [293, 331] on span "[PERSON_NAME]" at bounding box center [285, 332] width 87 height 17
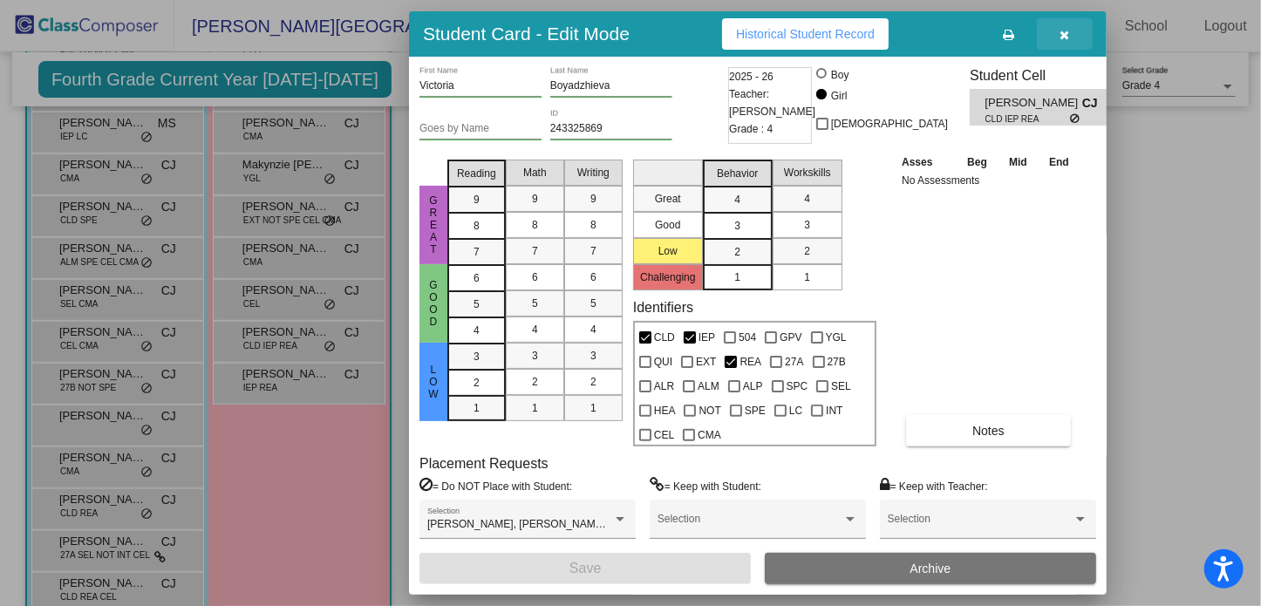
click at [1057, 31] on button "button" at bounding box center [1065, 33] width 56 height 31
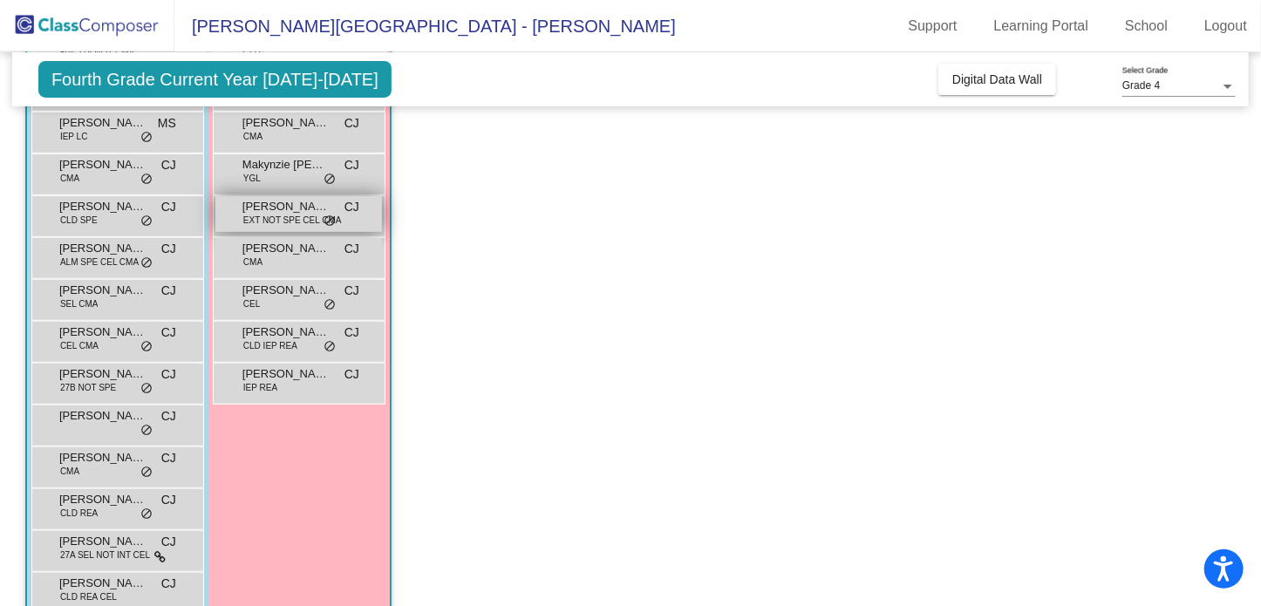
click at [290, 218] on span "EXT NOT SPE CEL CMA" at bounding box center [292, 220] width 99 height 13
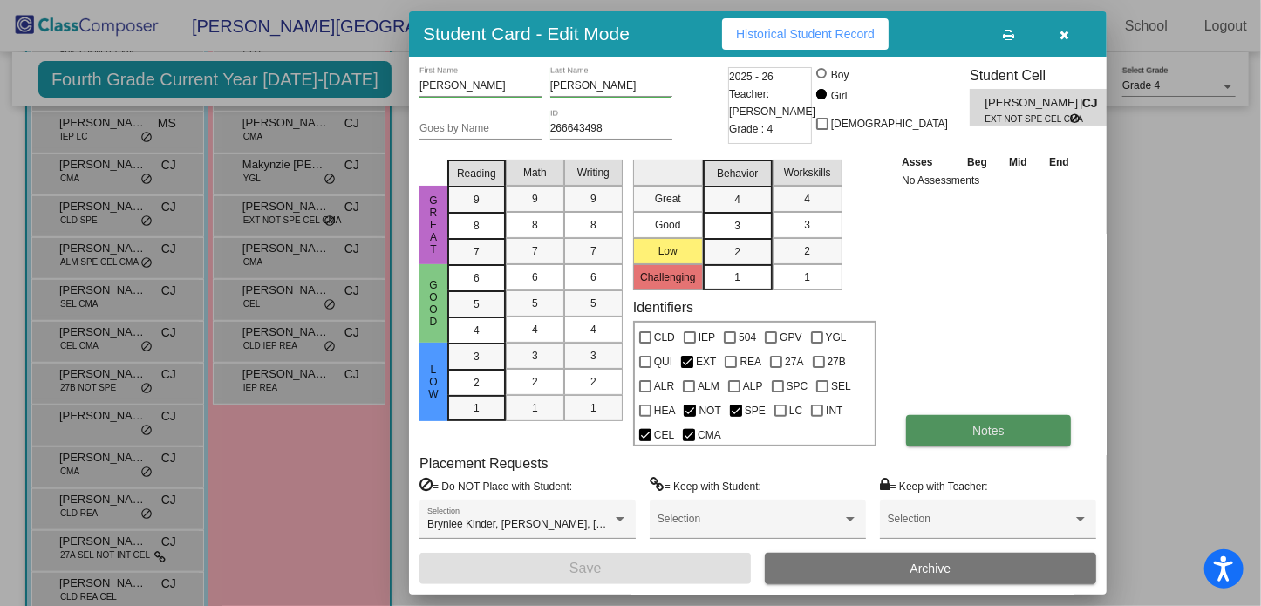
click at [945, 437] on button "Notes" at bounding box center [988, 430] width 165 height 31
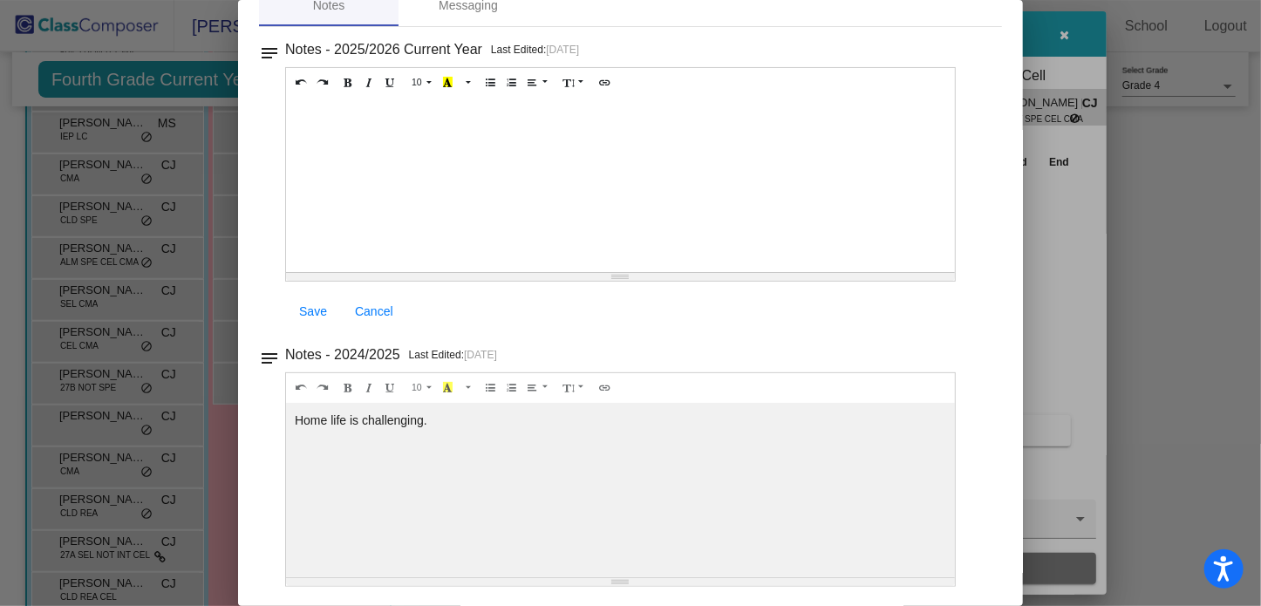
scroll to position [0, 0]
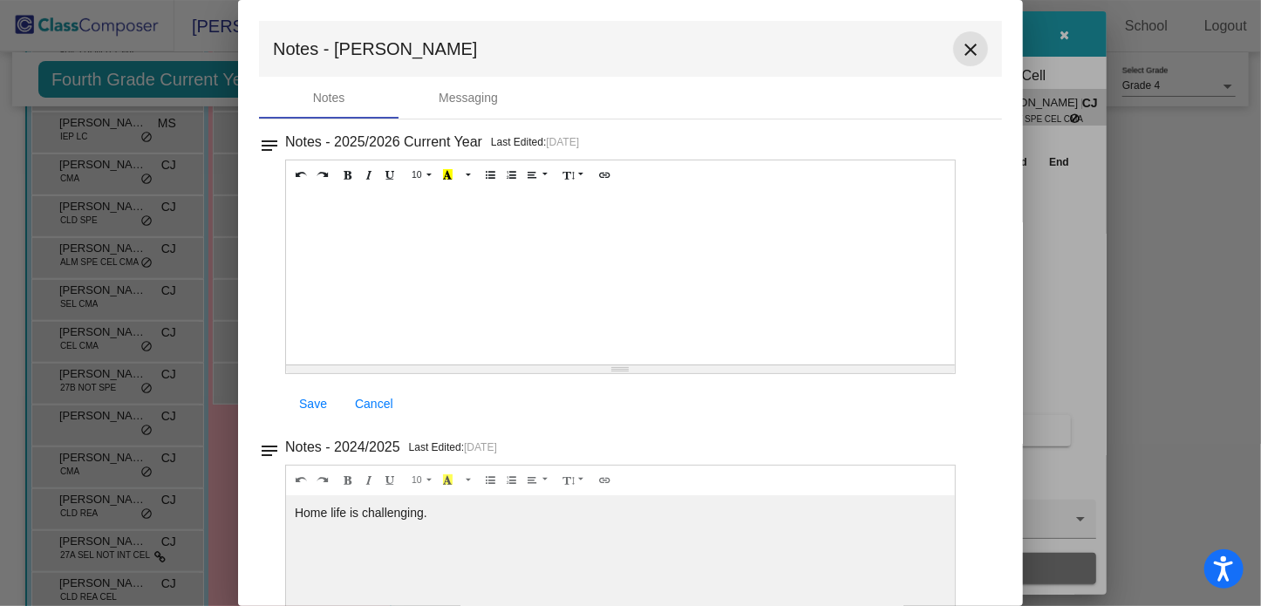
click at [960, 49] on mat-icon "close" at bounding box center [970, 49] width 21 height 21
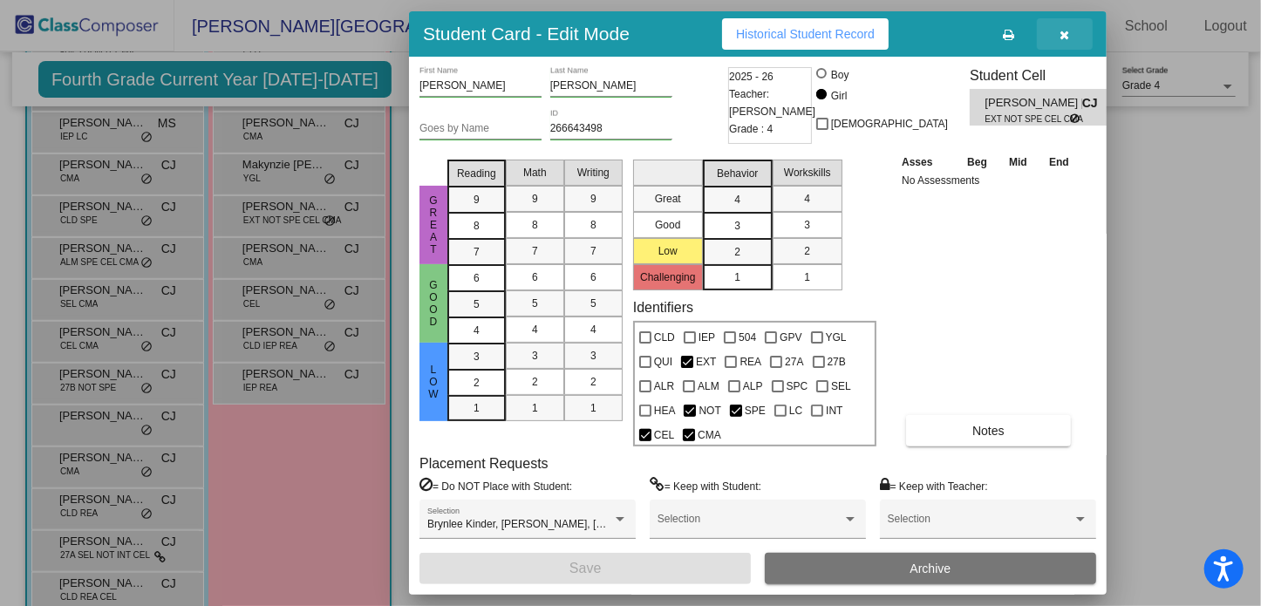
click at [1068, 31] on icon "button" at bounding box center [1066, 35] width 10 height 12
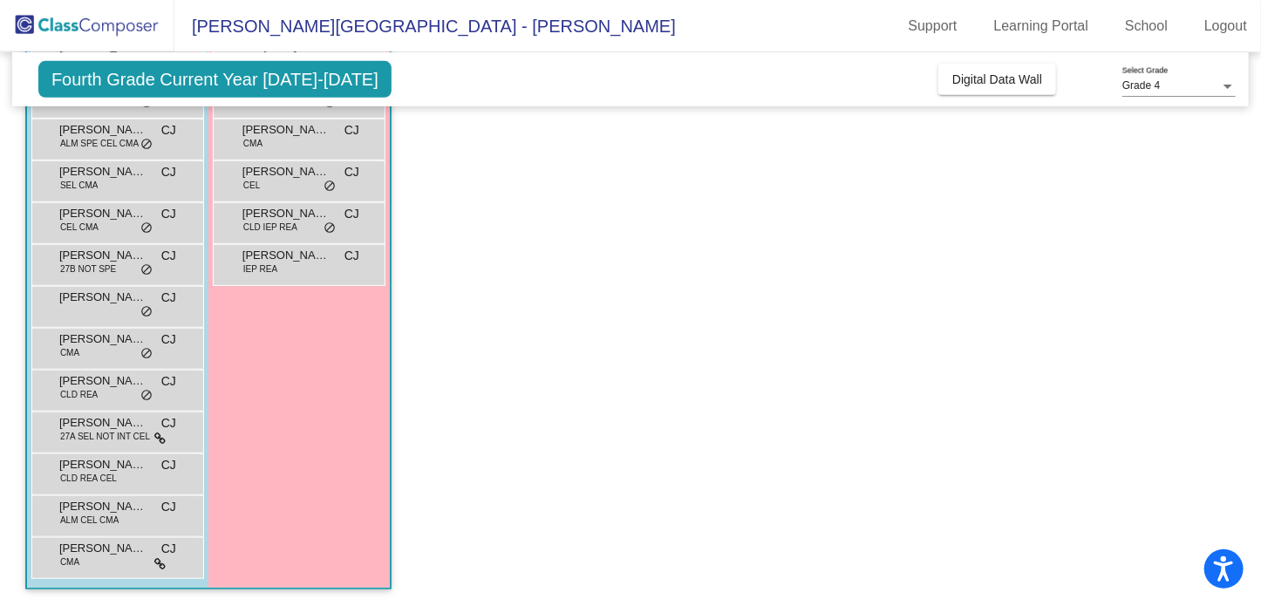
scroll to position [411, 0]
click at [80, 515] on span "ALM CEL CMA" at bounding box center [89, 521] width 58 height 13
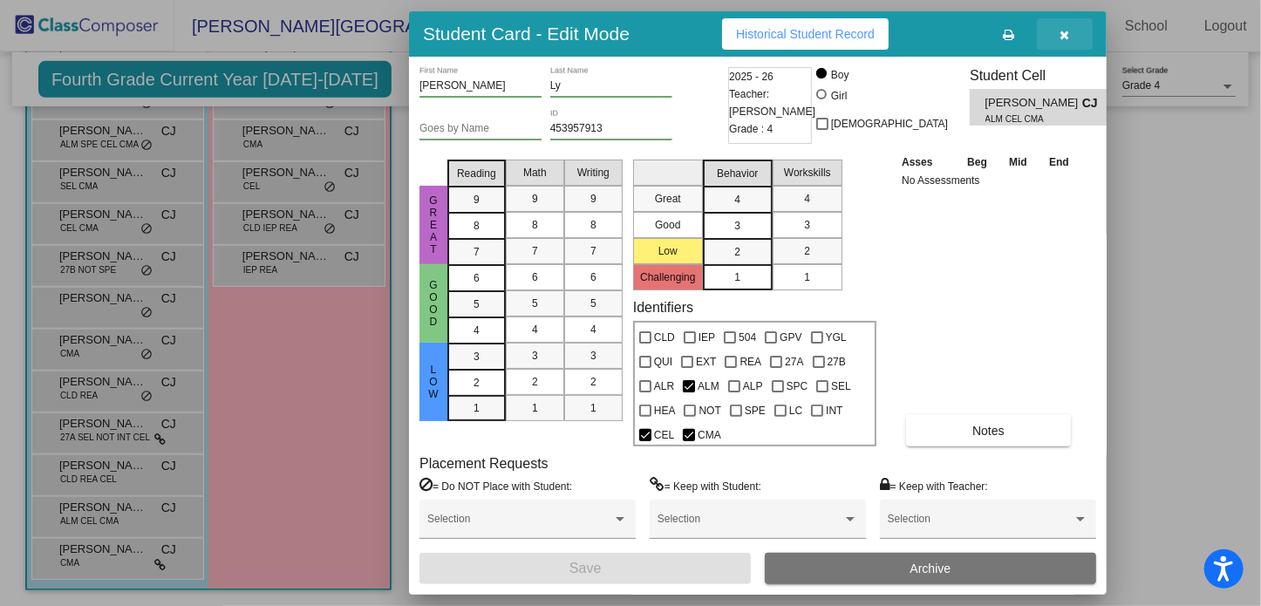
click at [1064, 29] on icon "button" at bounding box center [1066, 35] width 10 height 12
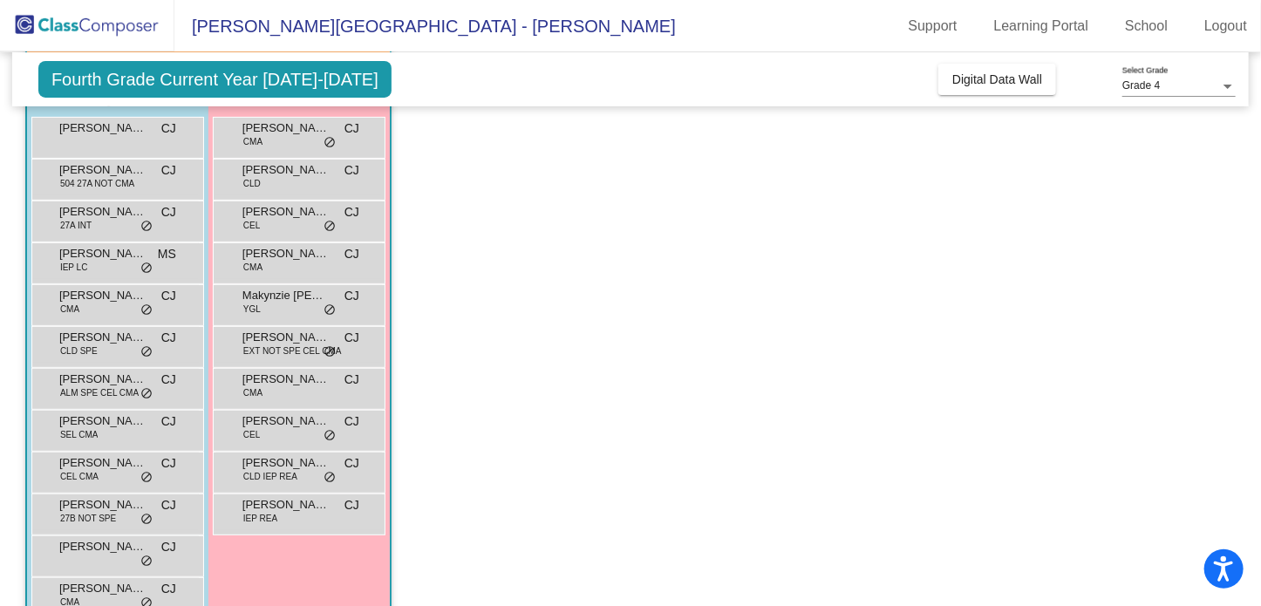
scroll to position [150, 0]
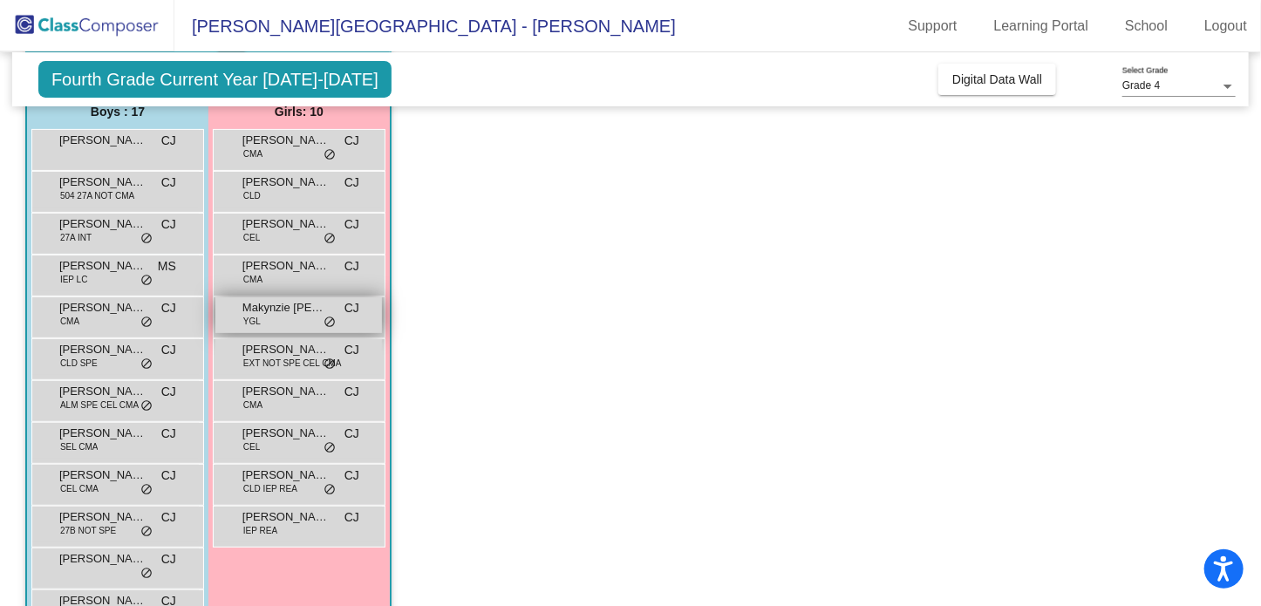
click at [260, 308] on span "Makynzie [PERSON_NAME]" at bounding box center [285, 307] width 87 height 17
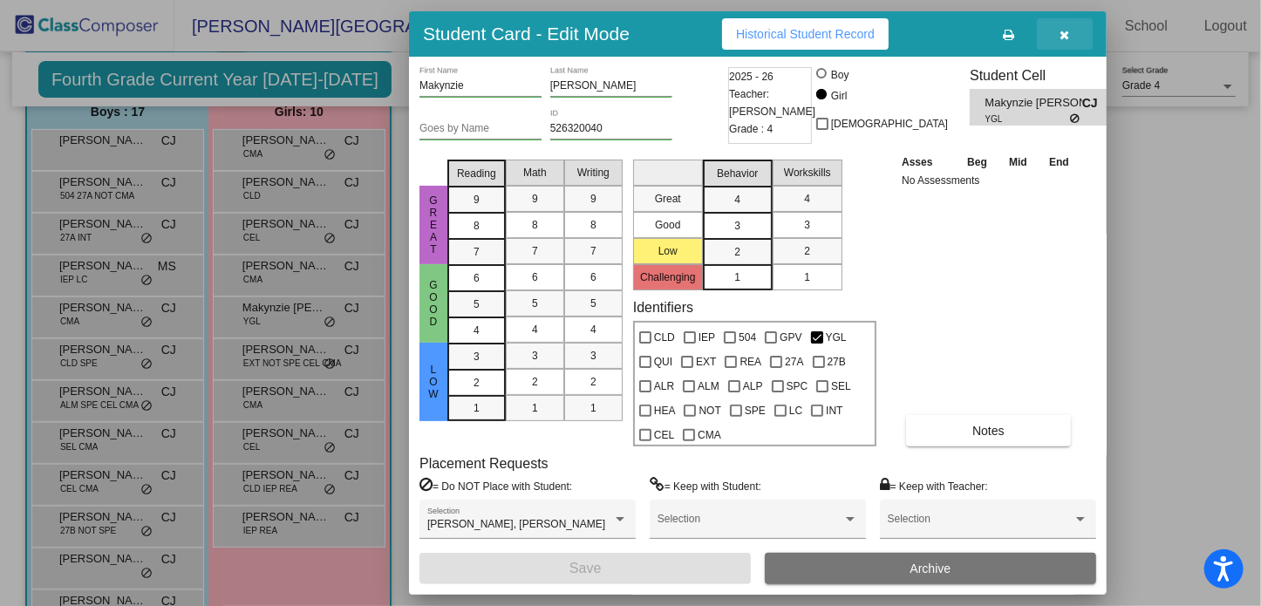
click at [1061, 34] on icon "button" at bounding box center [1066, 35] width 10 height 12
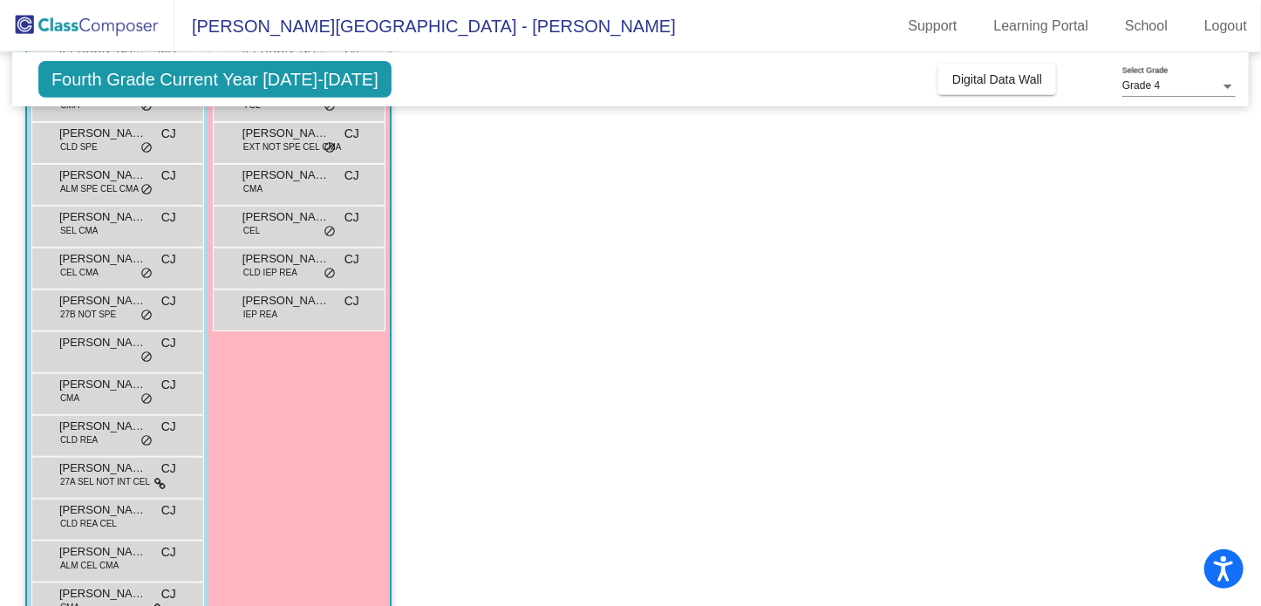
scroll to position [369, 0]
drag, startPoint x: 548, startPoint y: 470, endPoint x: 474, endPoint y: 448, distance: 76.4
click at [474, 448] on app-classroom "Class 3 - Class C picture_as_pdf [PERSON_NAME] Add Student First Name Last Name…" at bounding box center [630, 223] width 1211 height 853
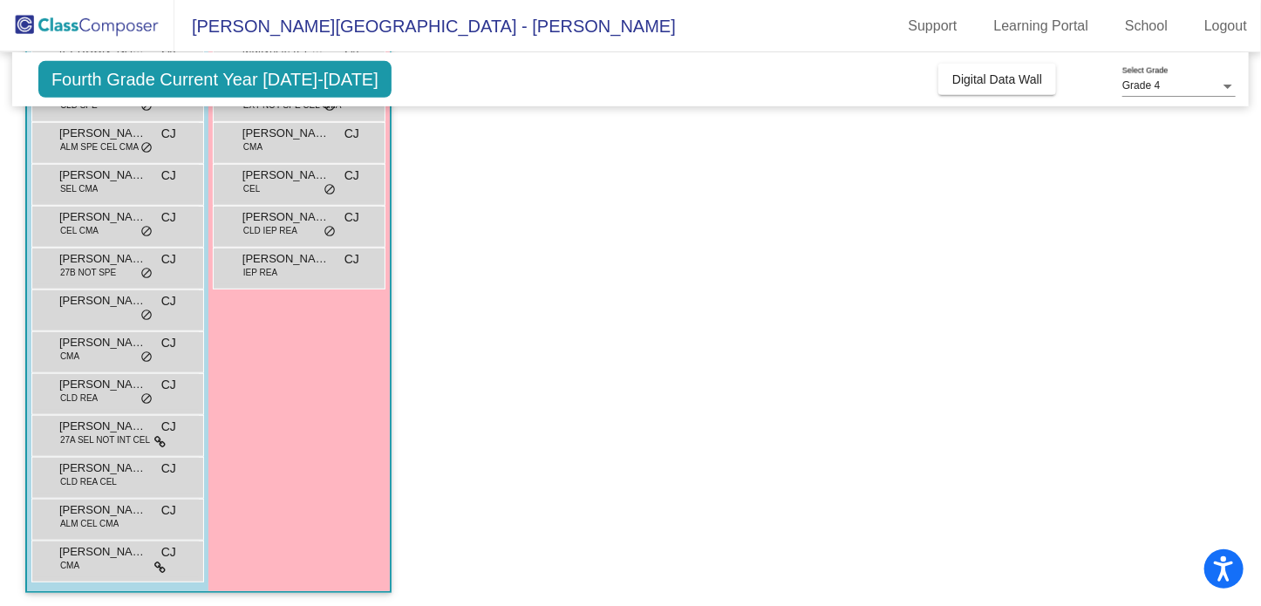
scroll to position [412, 0]
